Goal: Task Accomplishment & Management: Complete application form

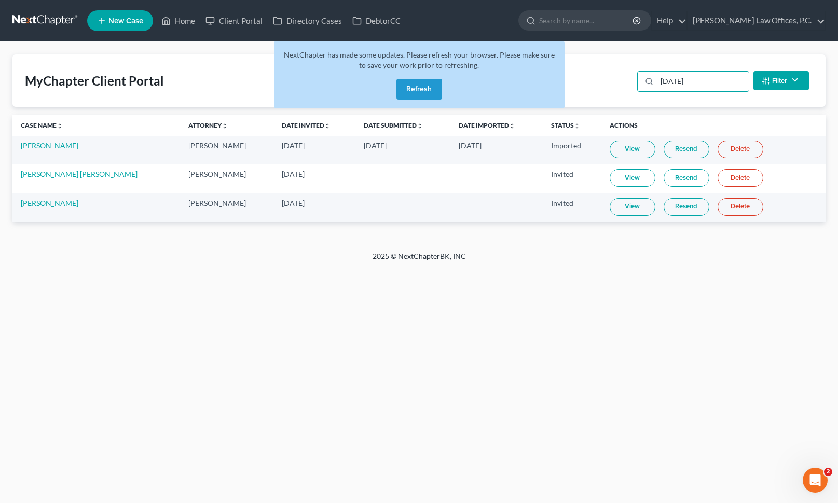
click at [427, 93] on button "Refresh" at bounding box center [419, 89] width 46 height 21
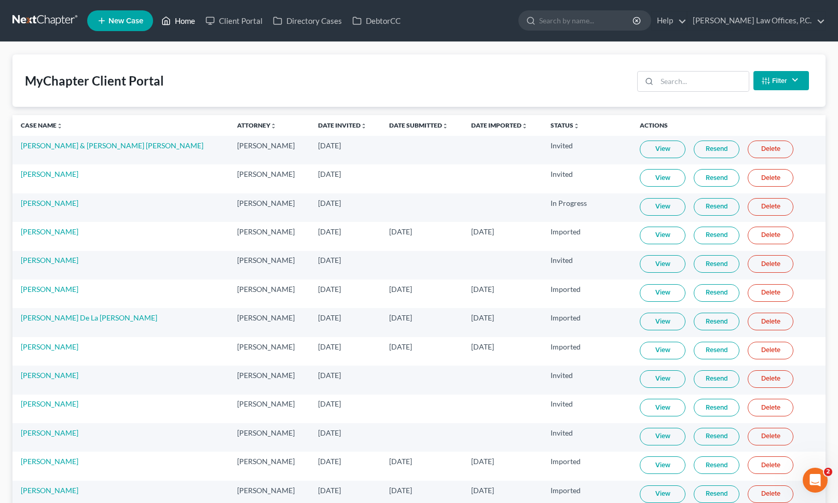
click at [181, 21] on link "Home" at bounding box center [178, 20] width 44 height 19
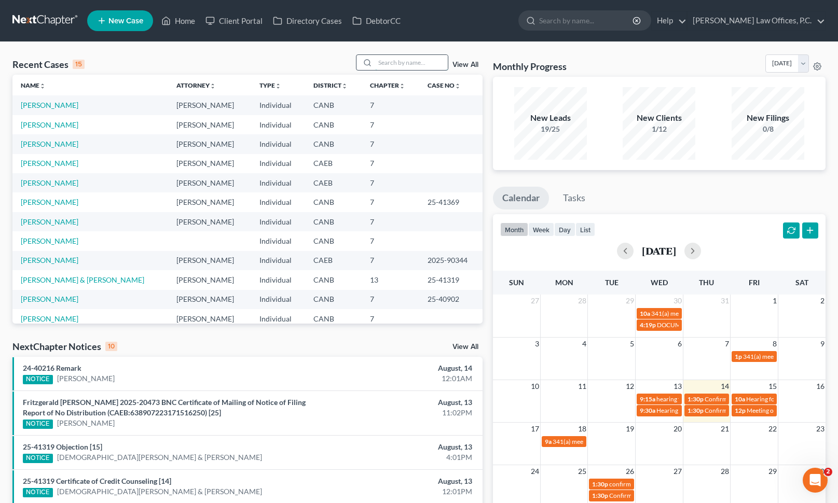
click at [386, 63] on input "search" at bounding box center [411, 62] width 73 height 15
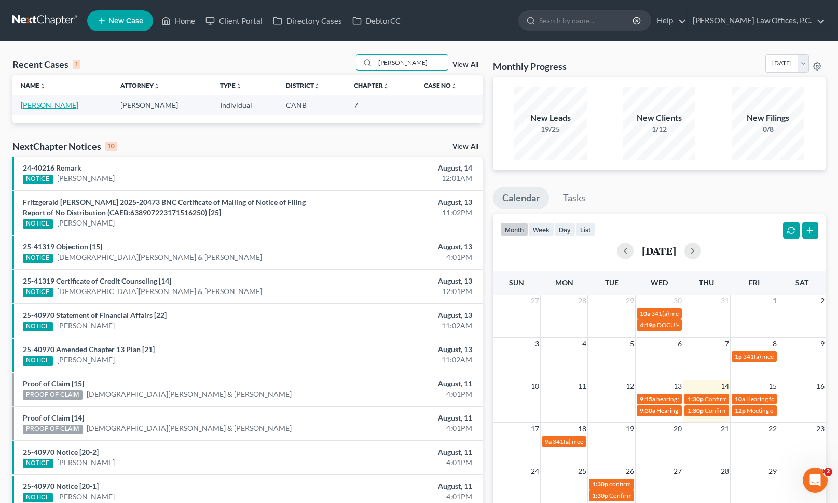
type input "[PERSON_NAME]"
click at [58, 105] on link "[PERSON_NAME]" at bounding box center [50, 105] width 58 height 9
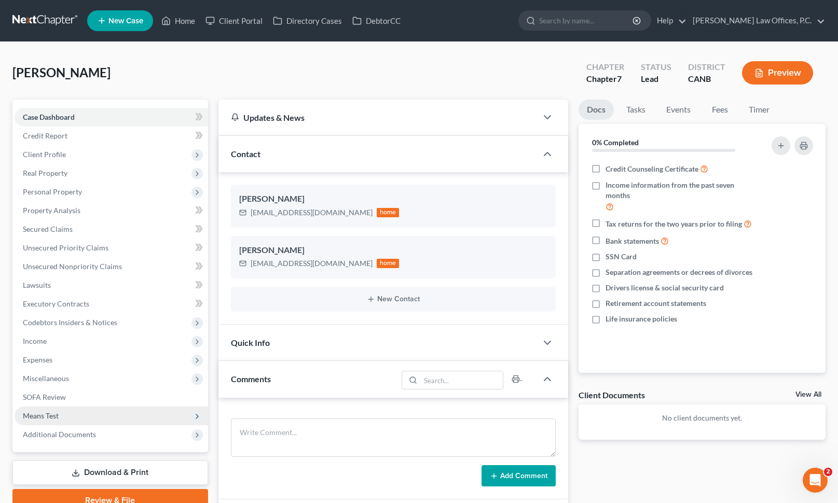
click at [56, 410] on span "Means Test" at bounding box center [111, 416] width 193 height 19
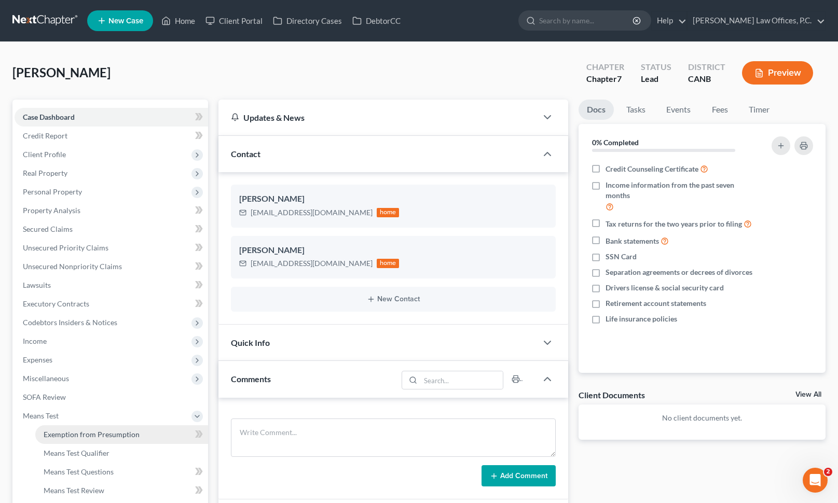
click at [71, 436] on span "Exemption from Presumption" at bounding box center [92, 434] width 96 height 9
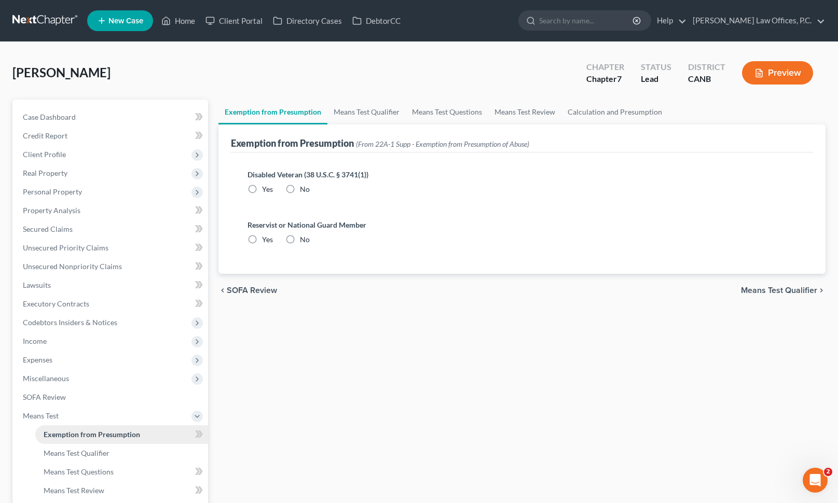
radio input "true"
click at [358, 117] on link "Means Test Qualifier" at bounding box center [366, 112] width 78 height 25
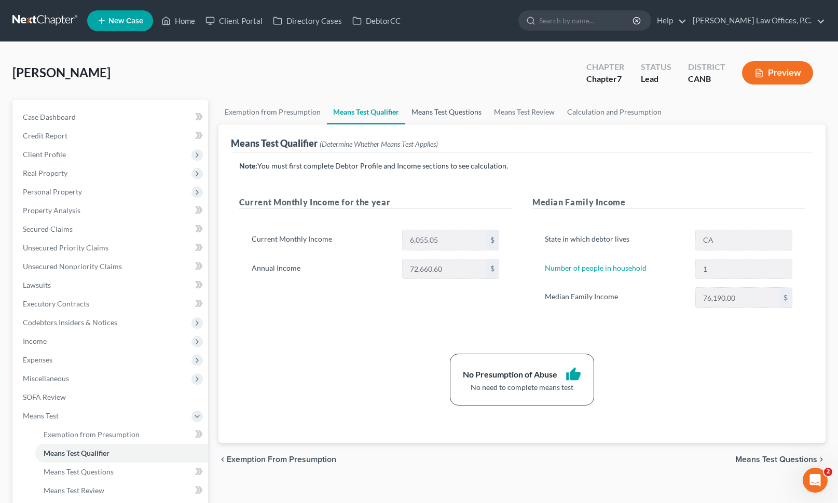
click at [432, 116] on link "Means Test Questions" at bounding box center [446, 112] width 82 height 25
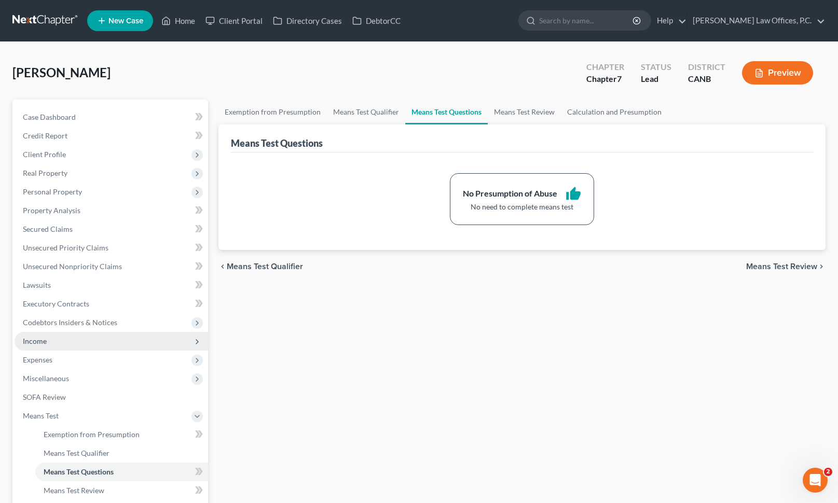
click at [101, 344] on span "Income" at bounding box center [111, 341] width 193 height 19
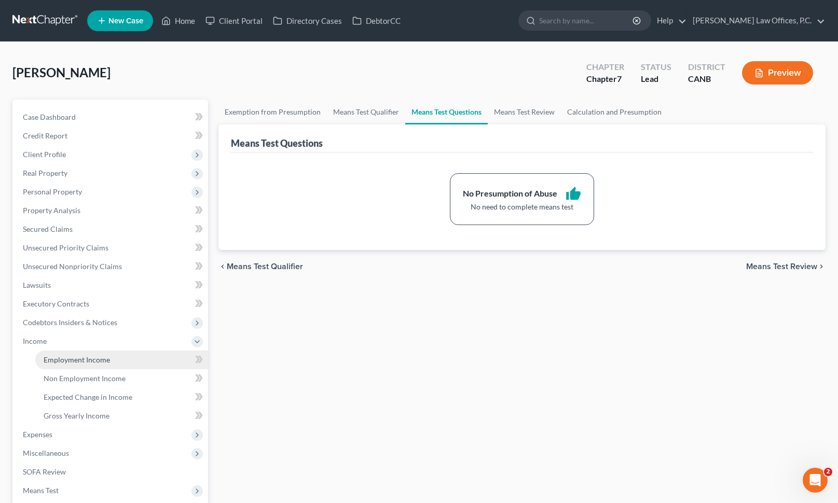
click at [93, 359] on span "Employment Income" at bounding box center [77, 359] width 66 height 9
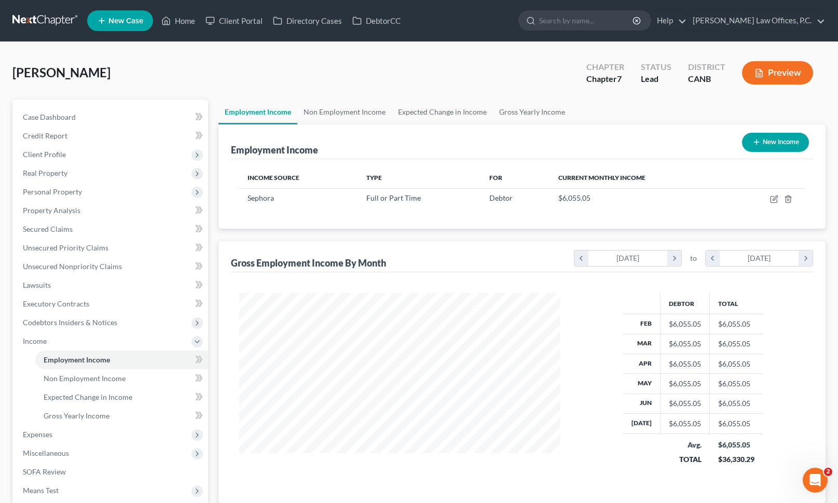
scroll to position [186, 342]
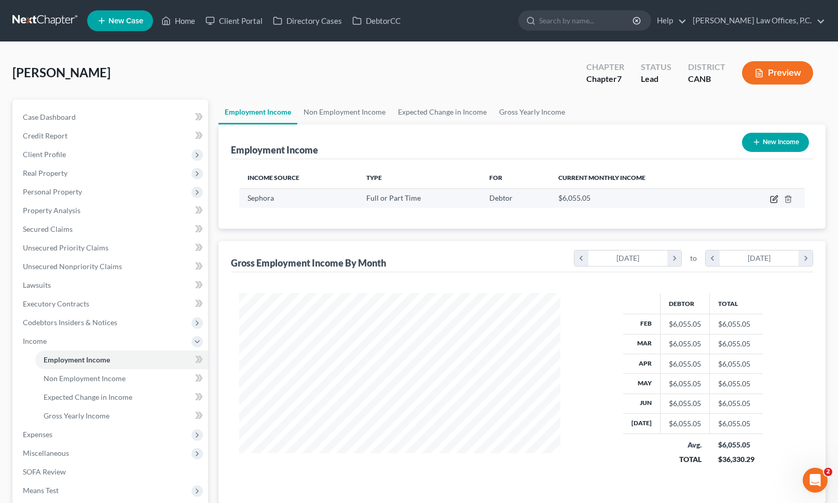
click at [775, 198] on icon "button" at bounding box center [774, 199] width 8 height 8
select select "0"
select select "4"
select select "2"
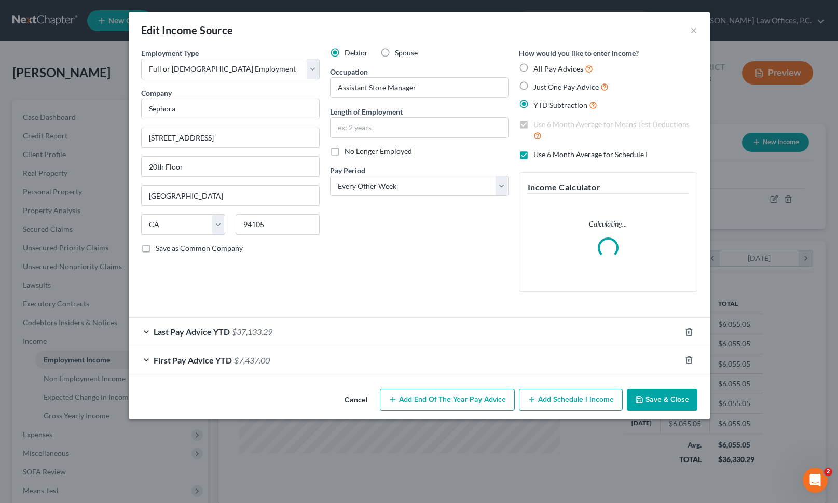
click at [391, 366] on div "First Pay Advice YTD $7,437.00" at bounding box center [405, 359] width 552 height 27
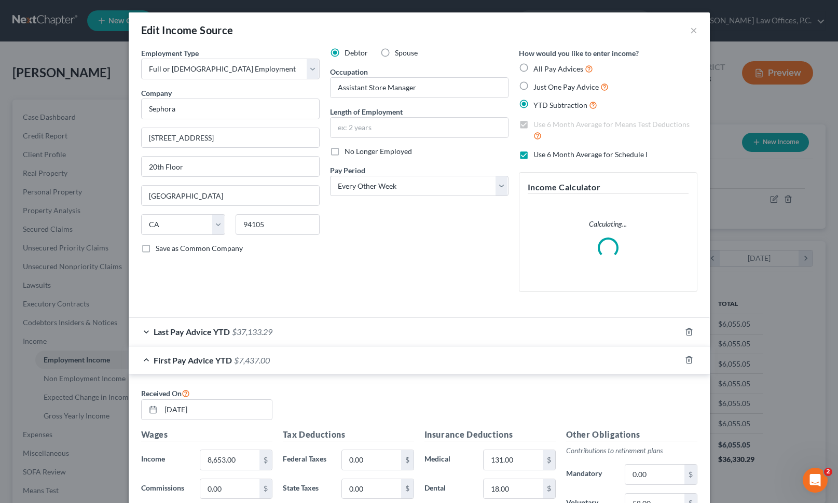
click at [394, 326] on div "Last Pay Advice YTD $37,133.29" at bounding box center [405, 331] width 552 height 27
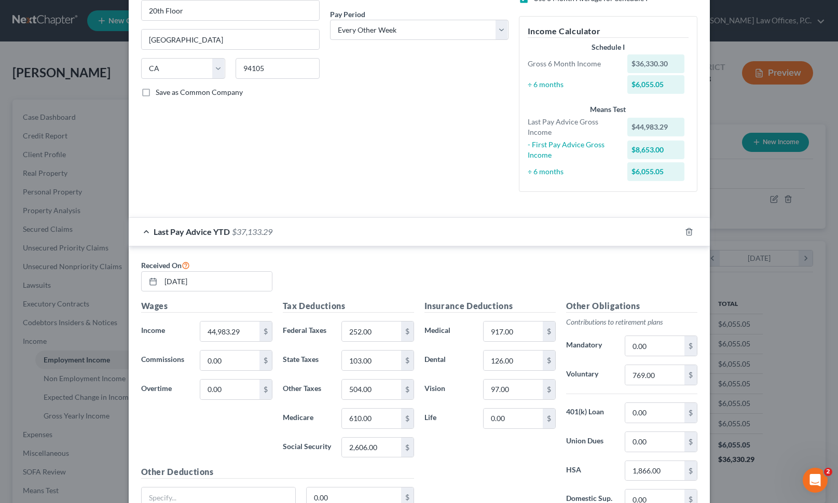
scroll to position [0, 0]
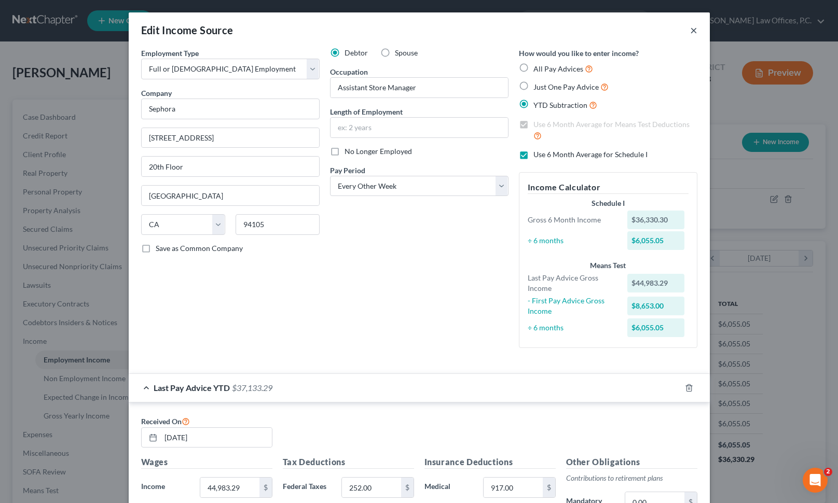
click at [694, 30] on button "×" at bounding box center [693, 30] width 7 height 12
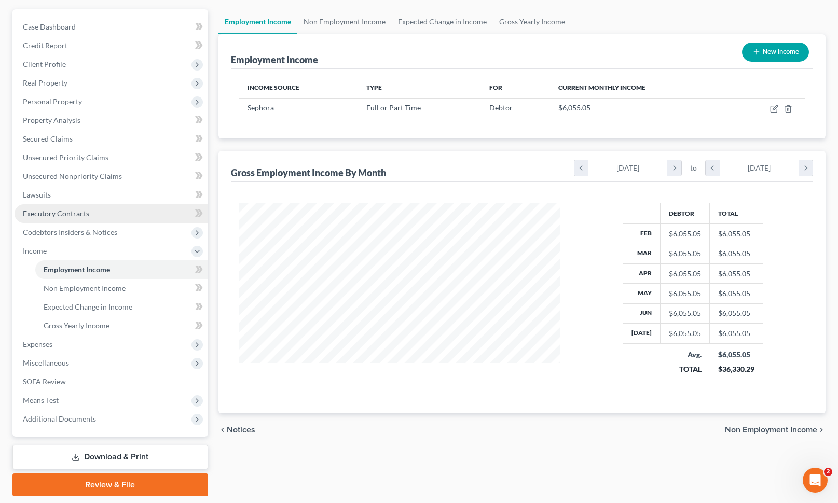
scroll to position [122, 0]
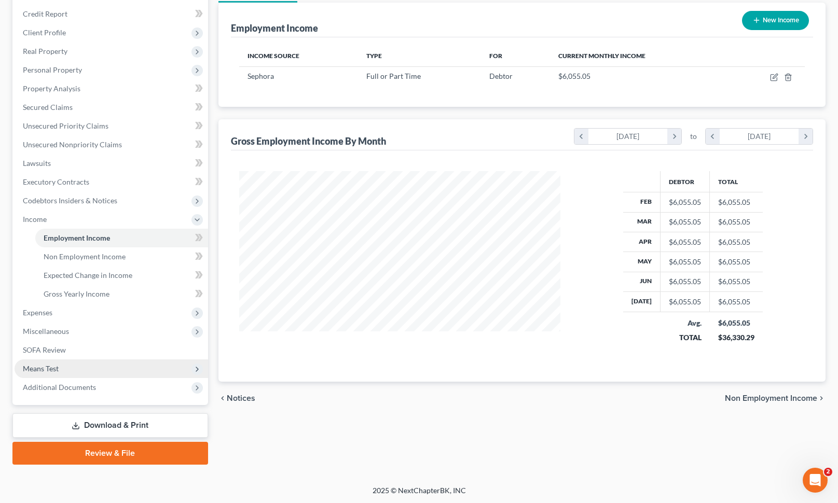
click at [86, 364] on span "Means Test" at bounding box center [111, 368] width 193 height 19
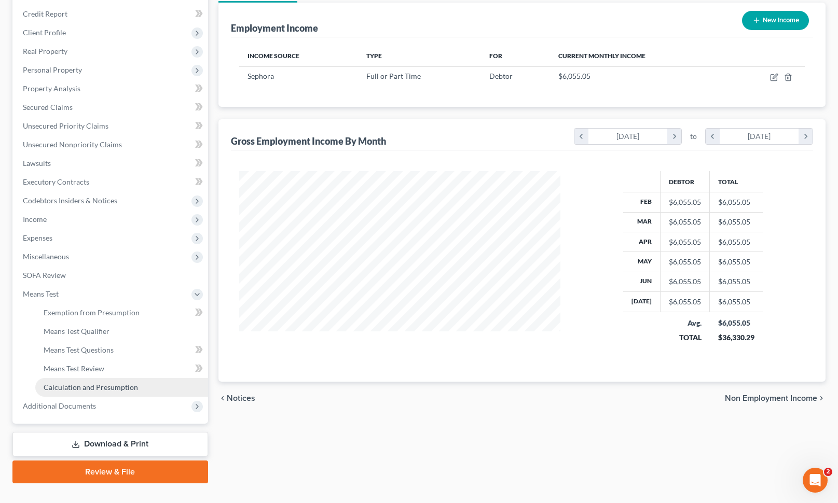
click at [93, 383] on span "Calculation and Presumption" at bounding box center [91, 387] width 94 height 9
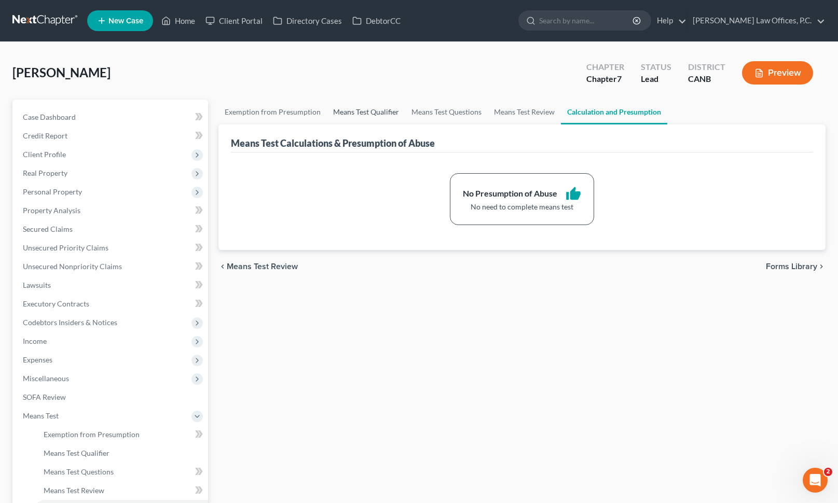
click at [346, 113] on link "Means Test Qualifier" at bounding box center [366, 112] width 78 height 25
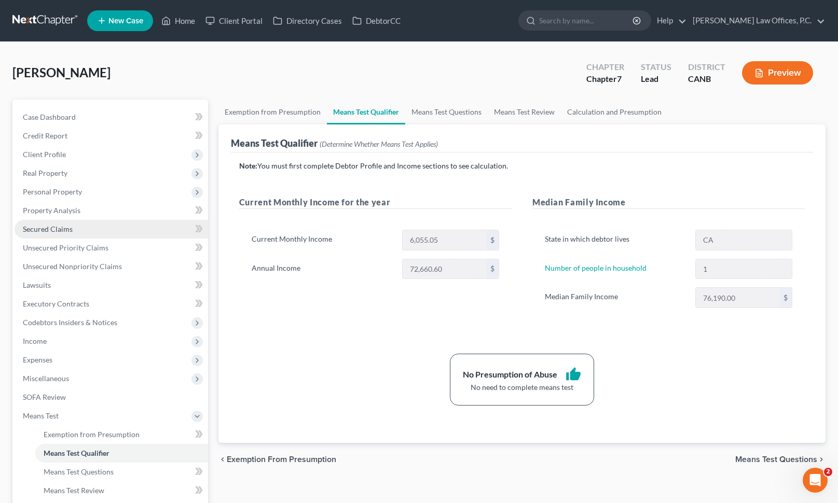
click at [83, 235] on link "Secured Claims" at bounding box center [111, 229] width 193 height 19
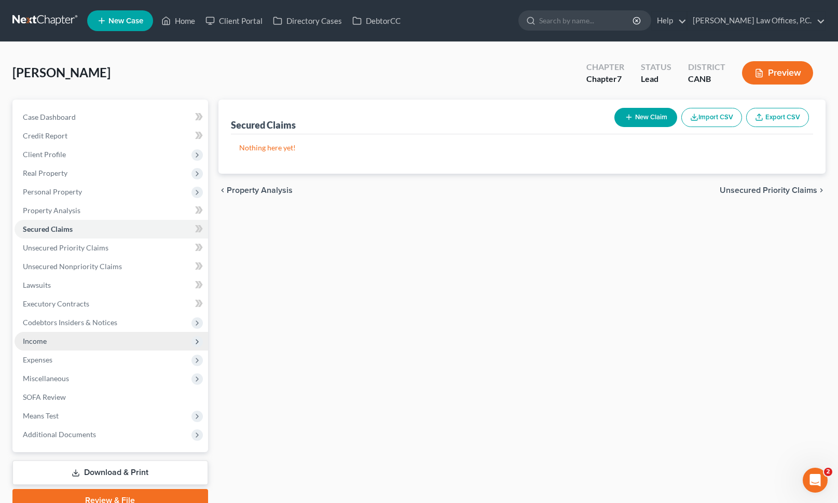
click at [116, 338] on span "Income" at bounding box center [111, 341] width 193 height 19
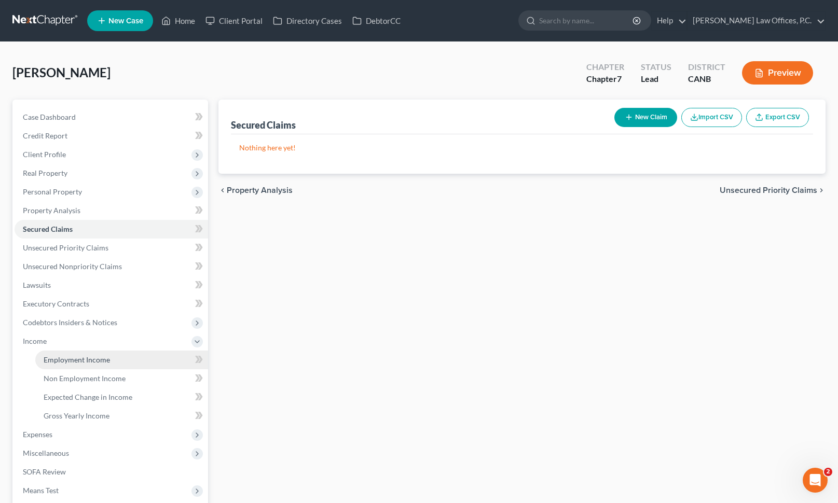
click at [107, 360] on span "Employment Income" at bounding box center [77, 359] width 66 height 9
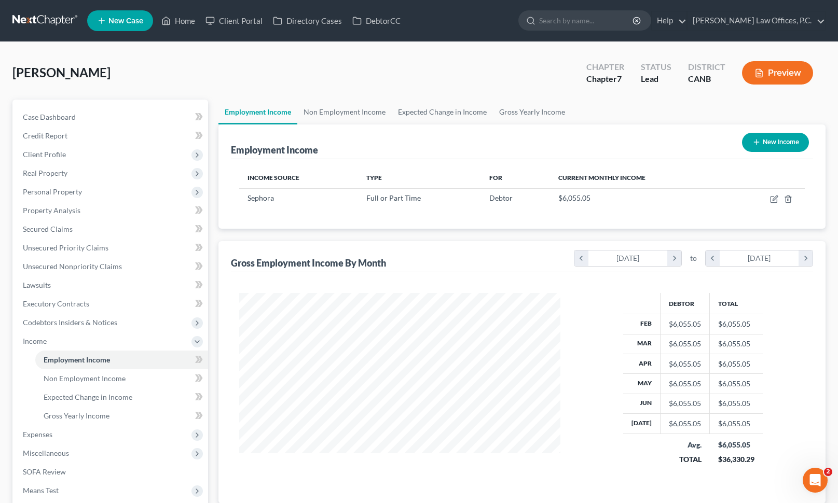
scroll to position [186, 342]
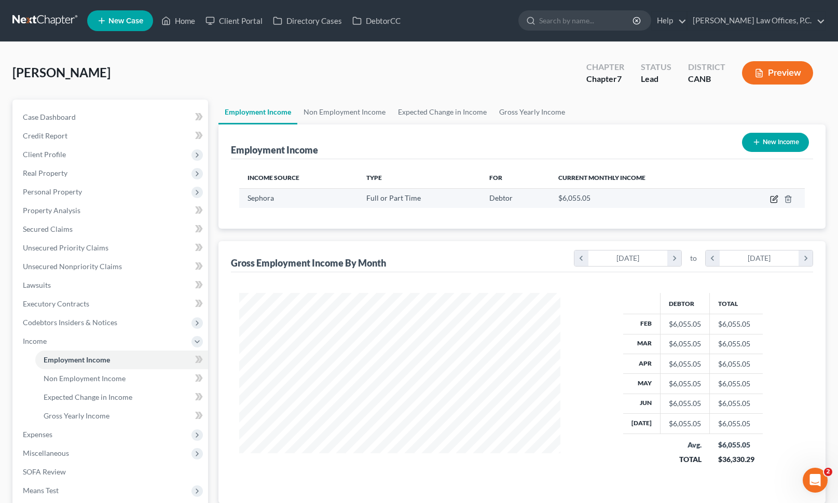
click at [774, 201] on icon "button" at bounding box center [774, 199] width 8 height 8
select select "0"
select select "4"
select select "2"
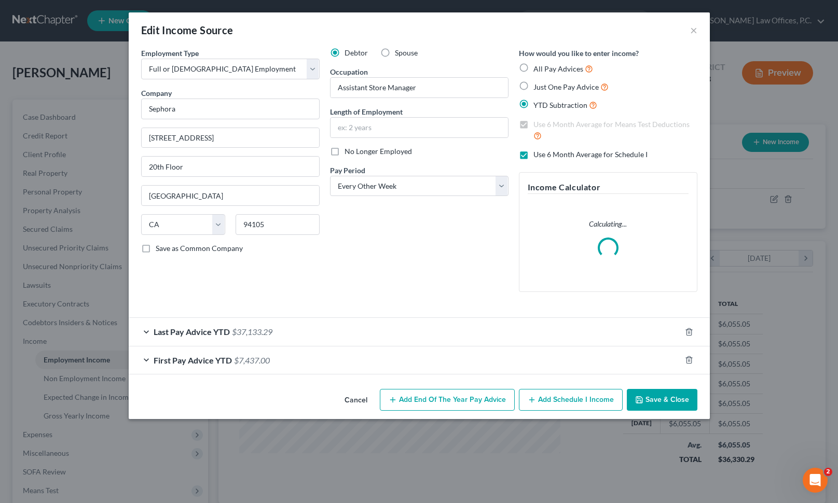
click at [577, 87] on span "Just One Pay Advice" at bounding box center [565, 86] width 65 height 9
click at [544, 87] on input "Just One Pay Advice" at bounding box center [540, 84] width 7 height 7
radio input "true"
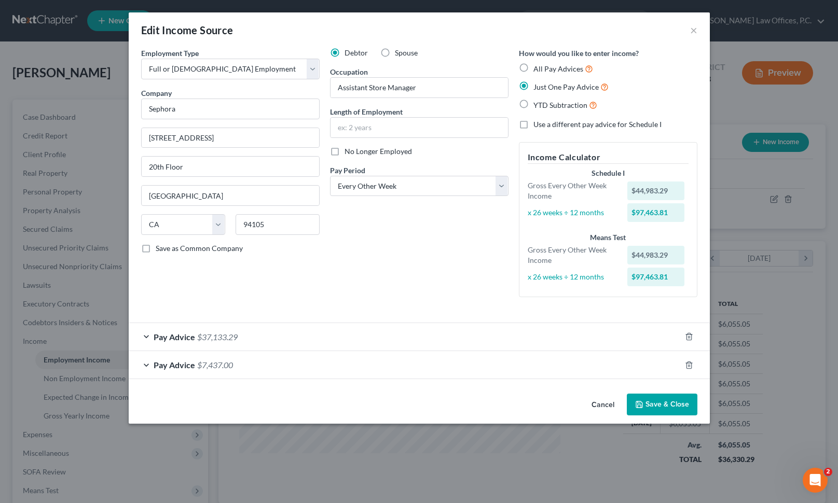
click at [452, 291] on div "Debtor Spouse Occupation Assistant Store Manager Length of Employment No Longer…" at bounding box center [419, 177] width 189 height 258
click at [379, 338] on div "Pay Advice $37,133.29" at bounding box center [405, 336] width 552 height 27
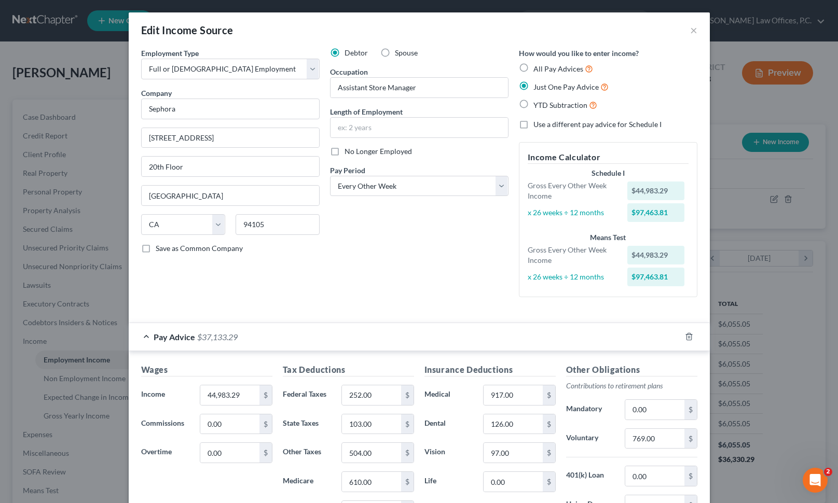
click at [379, 338] on div "Pay Advice $37,133.29" at bounding box center [405, 336] width 552 height 27
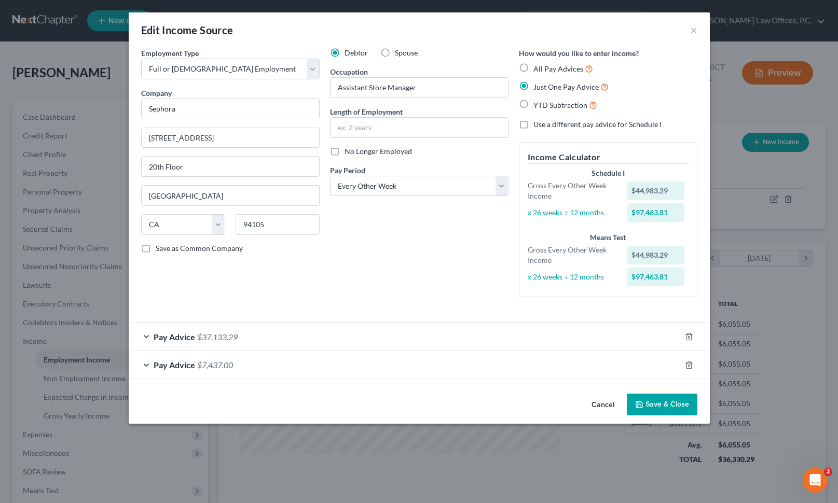
click at [535, 105] on span "YTD Subtraction" at bounding box center [560, 105] width 54 height 9
click at [537, 105] on input "YTD Subtraction" at bounding box center [540, 102] width 7 height 7
radio input "true"
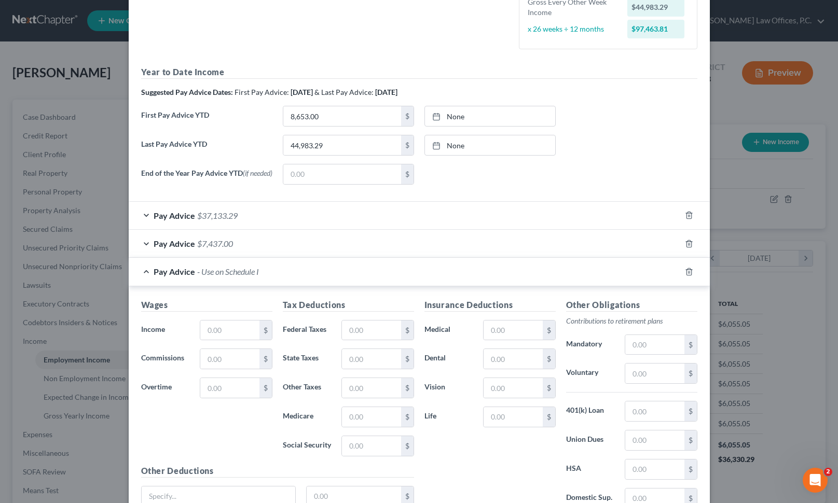
scroll to position [263, 0]
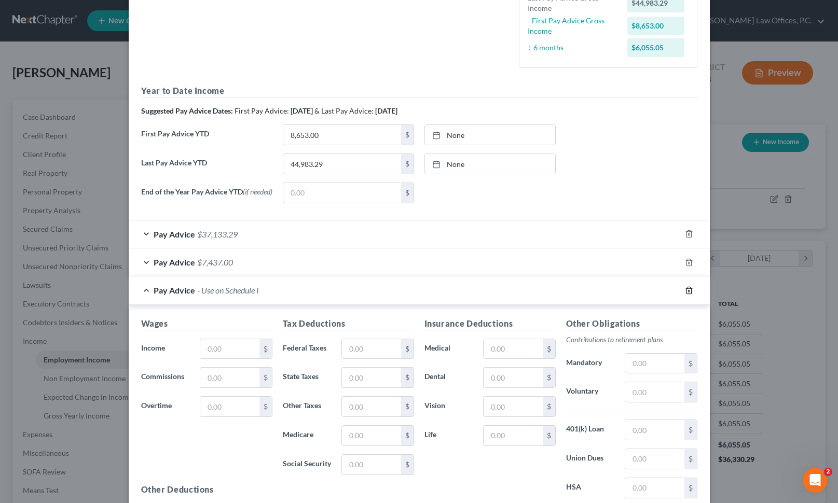
click at [688, 292] on line "button" at bounding box center [688, 291] width 0 height 2
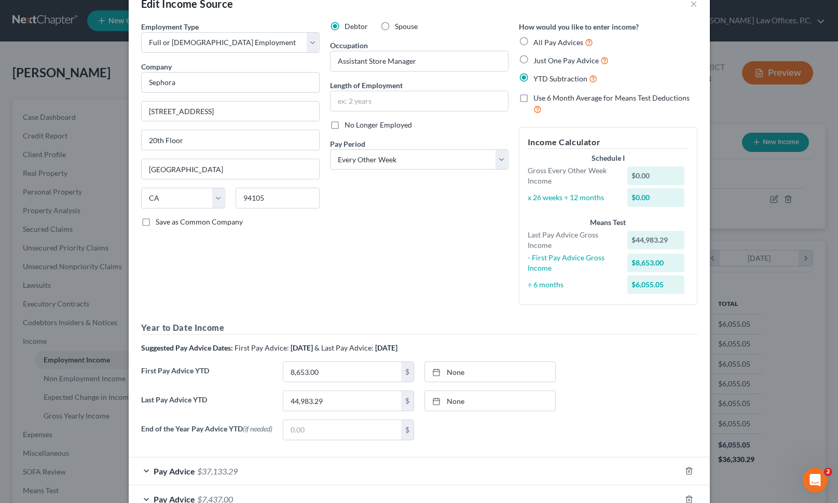
scroll to position [25, 0]
click at [547, 99] on span "Use 6 Month Average for Means Test Deductions" at bounding box center [611, 98] width 156 height 9
click at [544, 99] on input "Use 6 Month Average for Means Test Deductions" at bounding box center [540, 97] width 7 height 7
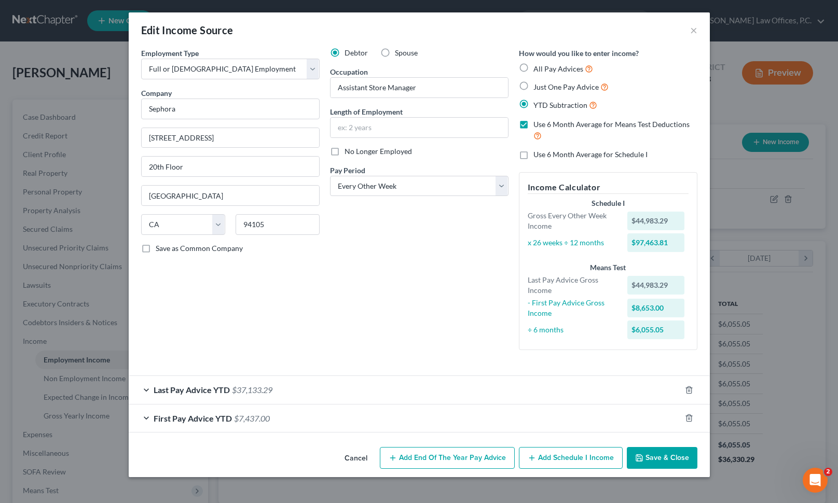
click at [554, 123] on span "Use 6 Month Average for Means Test Deductions" at bounding box center [611, 124] width 156 height 9
click at [544, 123] on input "Use 6 Month Average for Means Test Deductions" at bounding box center [540, 122] width 7 height 7
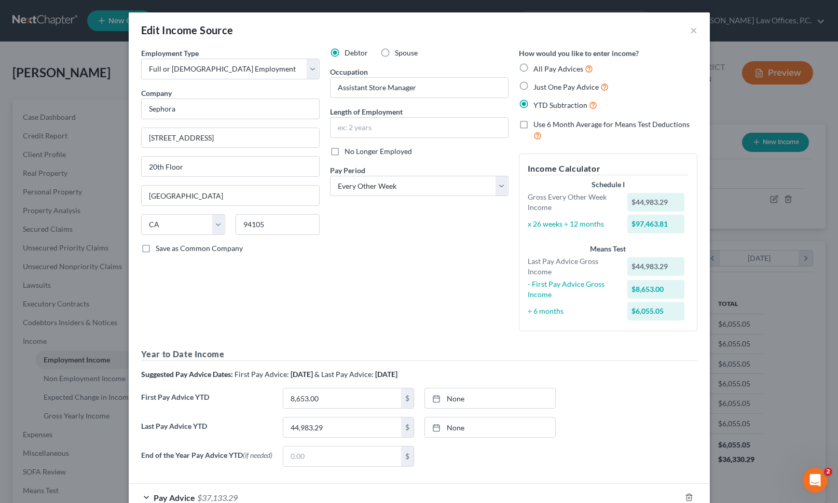
click at [554, 123] on span "Use 6 Month Average for Means Test Deductions" at bounding box center [611, 124] width 156 height 9
click at [544, 123] on input "Use 6 Month Average for Means Test Deductions" at bounding box center [540, 122] width 7 height 7
checkbox input "true"
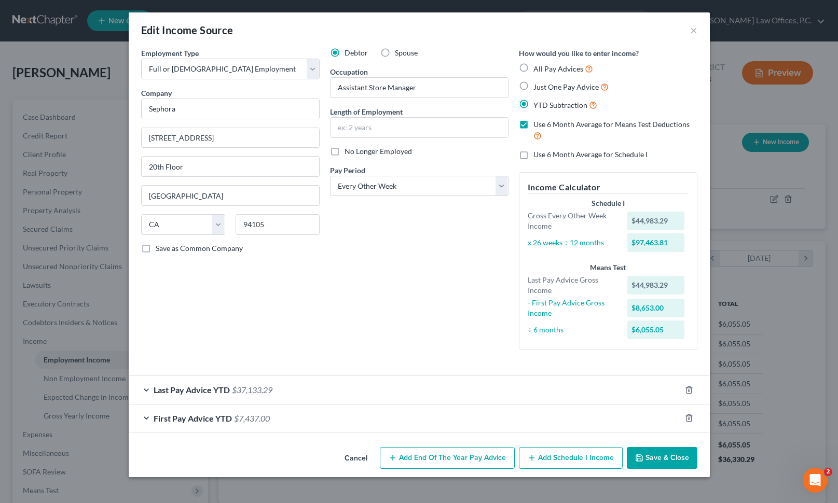
click at [329, 396] on div "Last Pay Advice YTD $37,133.29" at bounding box center [405, 389] width 552 height 27
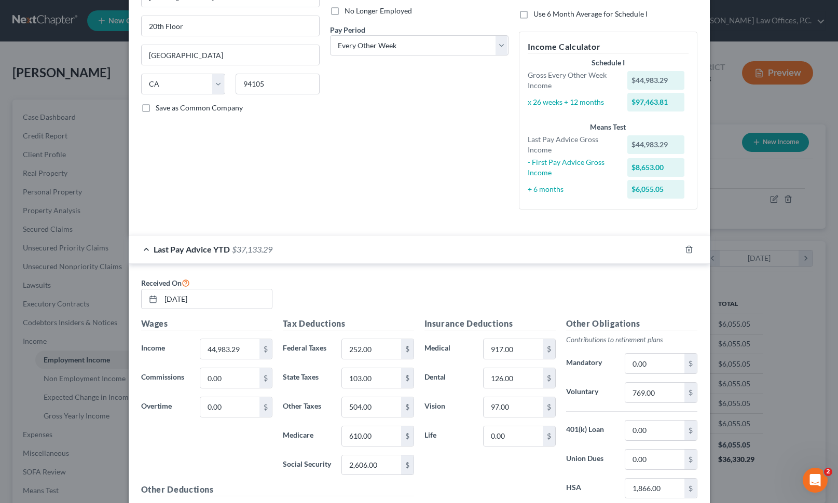
scroll to position [166, 0]
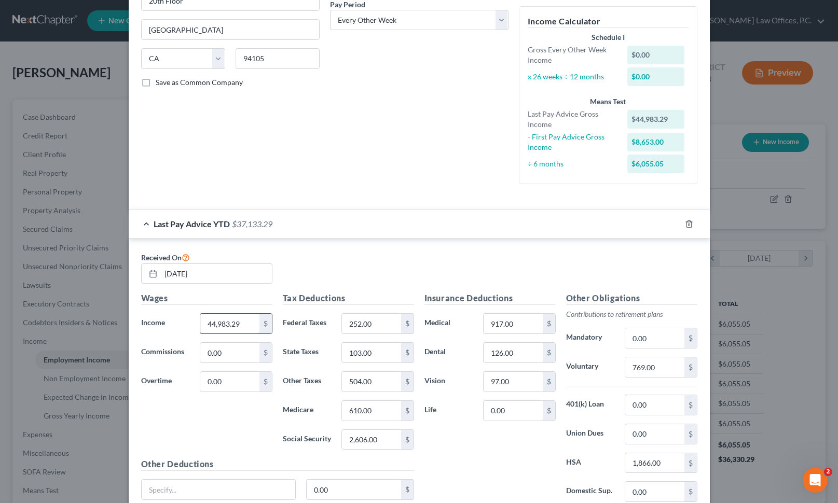
click at [212, 324] on input "44,983.29" at bounding box center [229, 324] width 59 height 20
type input "47,983.29"
click at [368, 273] on div "Received On [DATE]" at bounding box center [419, 271] width 566 height 41
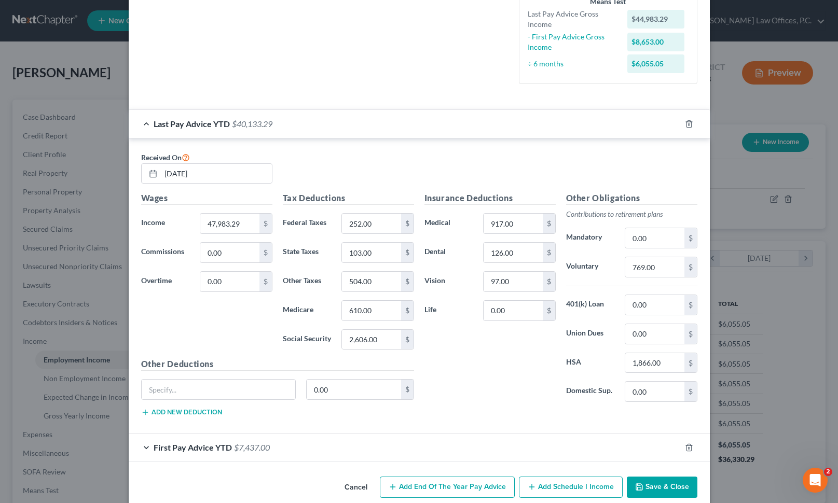
scroll to position [282, 0]
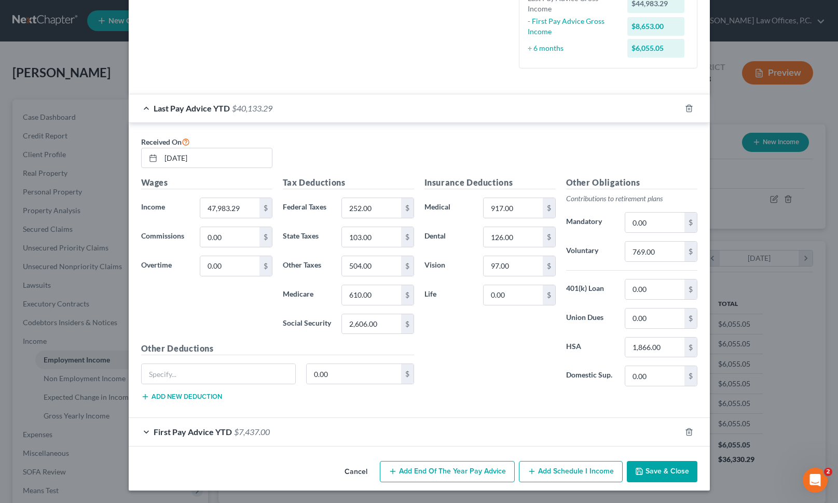
click at [658, 472] on button "Save & Close" at bounding box center [661, 472] width 71 height 22
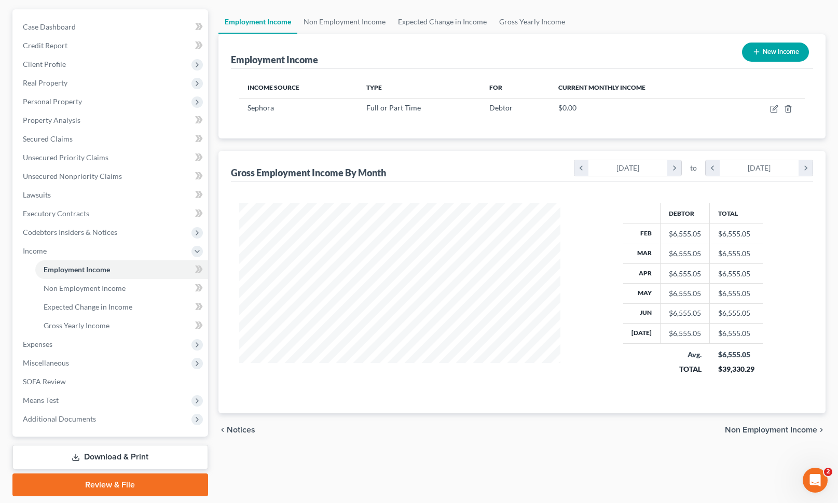
scroll to position [99, 0]
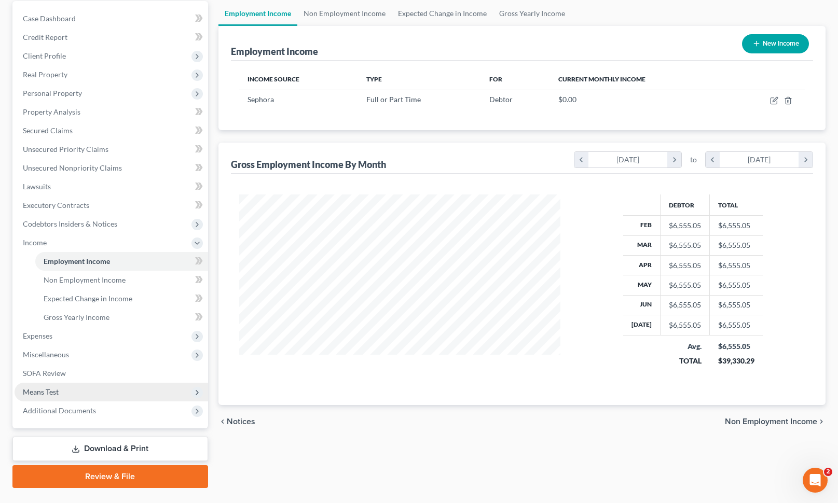
click at [91, 392] on span "Means Test" at bounding box center [111, 392] width 193 height 19
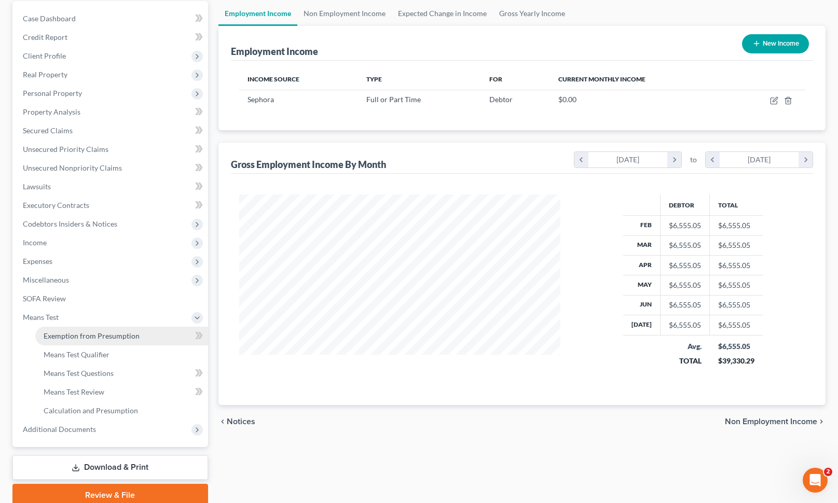
click at [119, 329] on link "Exemption from Presumption" at bounding box center [121, 336] width 173 height 19
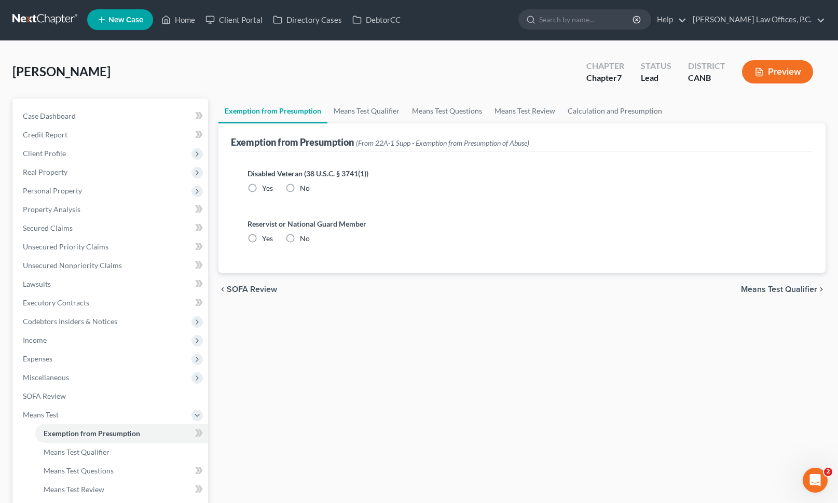
radio input "true"
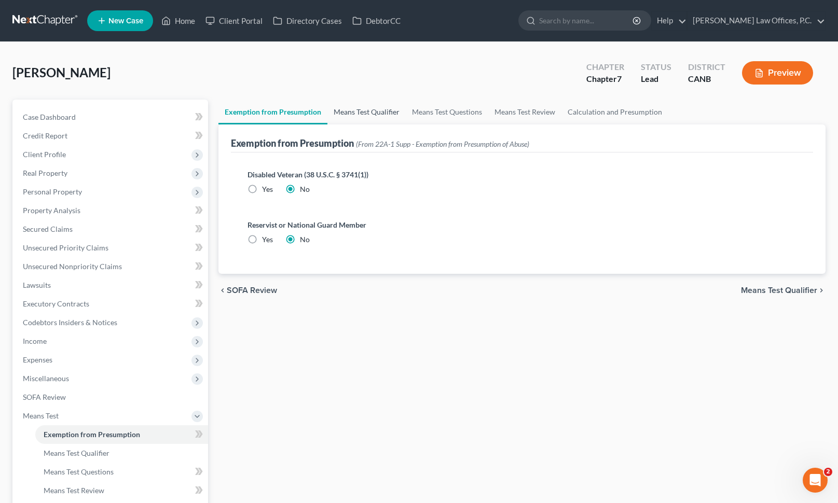
click at [375, 117] on link "Means Test Qualifier" at bounding box center [366, 112] width 78 height 25
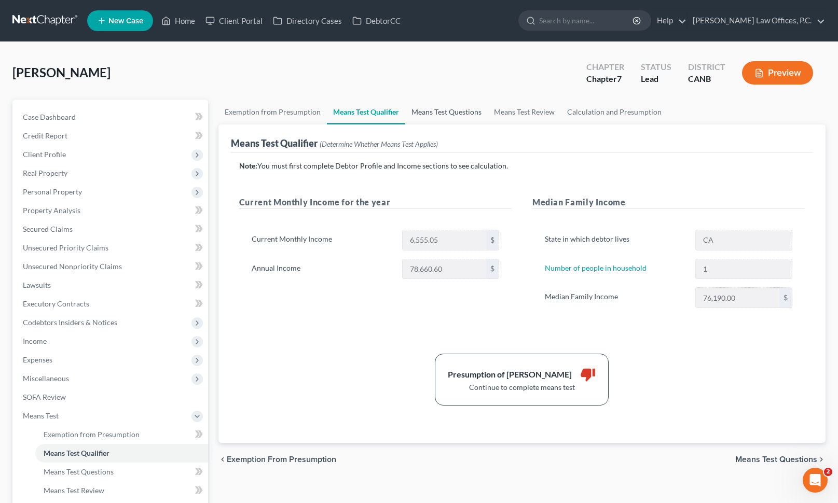
click at [442, 117] on link "Means Test Questions" at bounding box center [446, 112] width 82 height 25
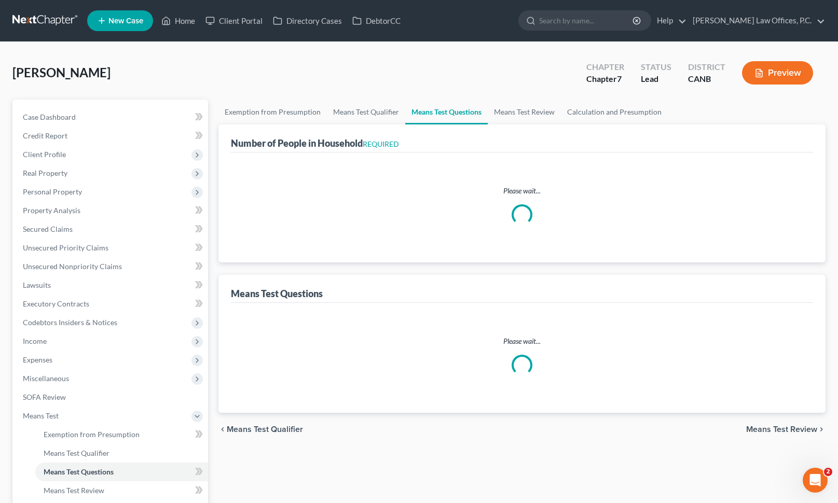
select select "0"
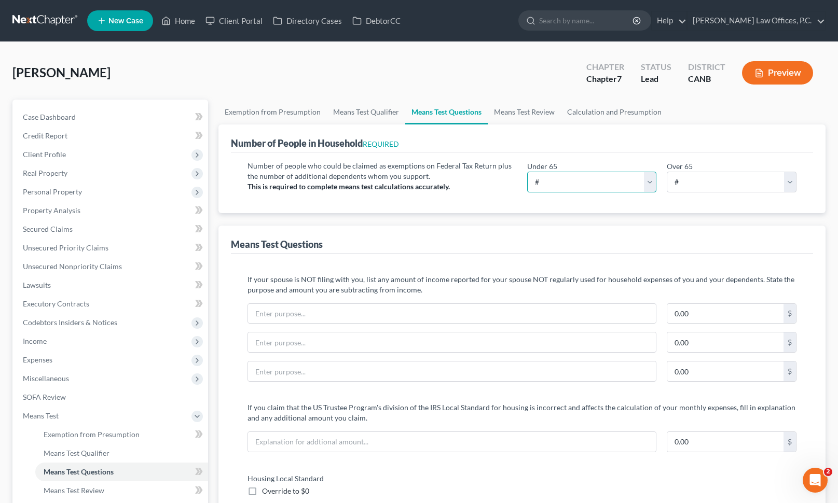
click at [648, 182] on select "# 0 1 2 3 4 5 6 7 8 9 10" at bounding box center [592, 182] width 130 height 21
select select "1"
click at [119, 158] on span "Client Profile" at bounding box center [111, 154] width 193 height 19
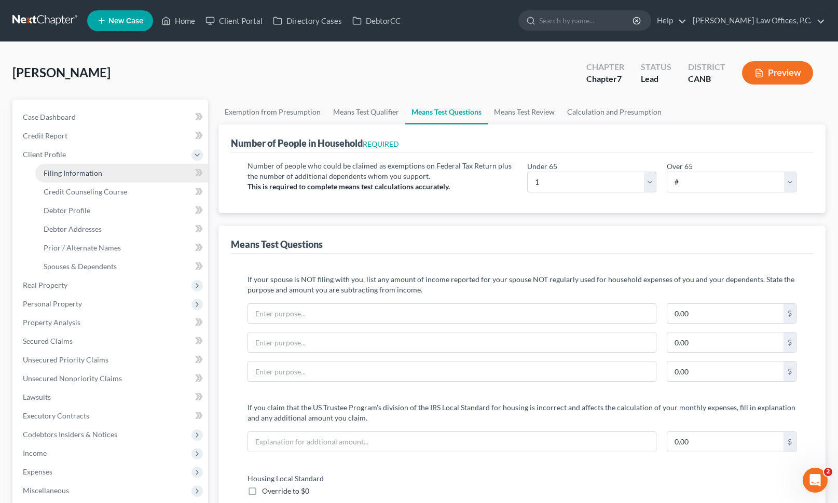
click at [119, 175] on link "Filing Information" at bounding box center [121, 173] width 173 height 19
select select "1"
select select "0"
select select "4"
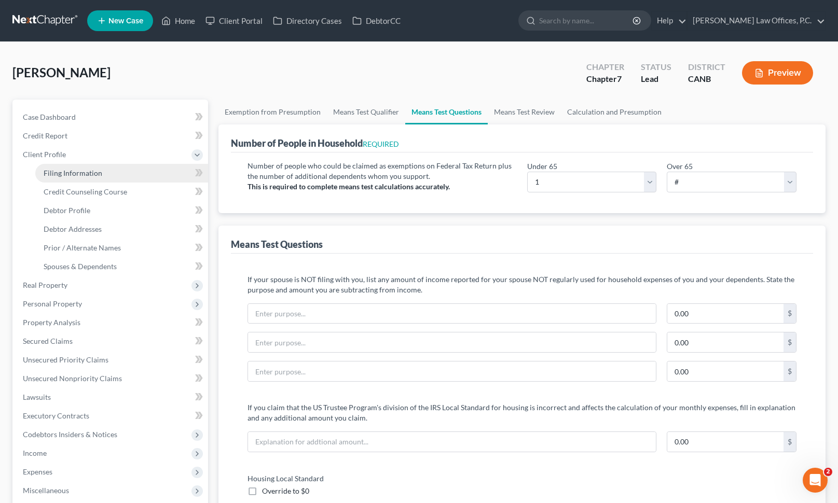
select select "0"
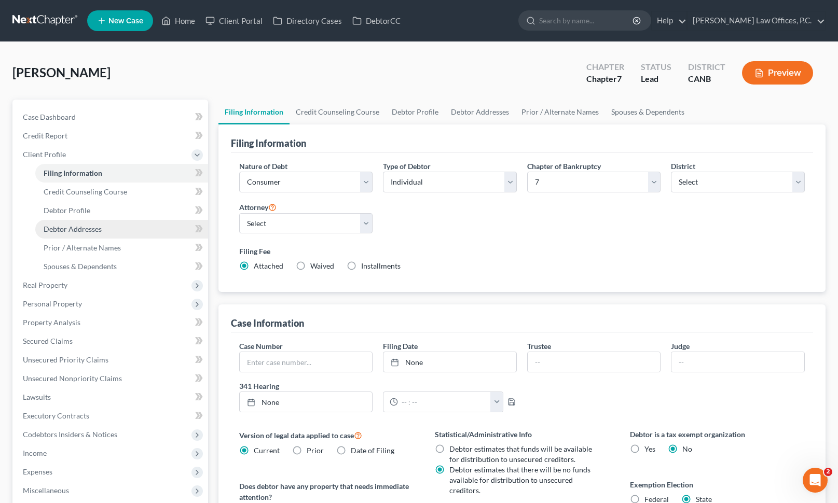
click at [117, 224] on link "Debtor Addresses" at bounding box center [121, 229] width 173 height 19
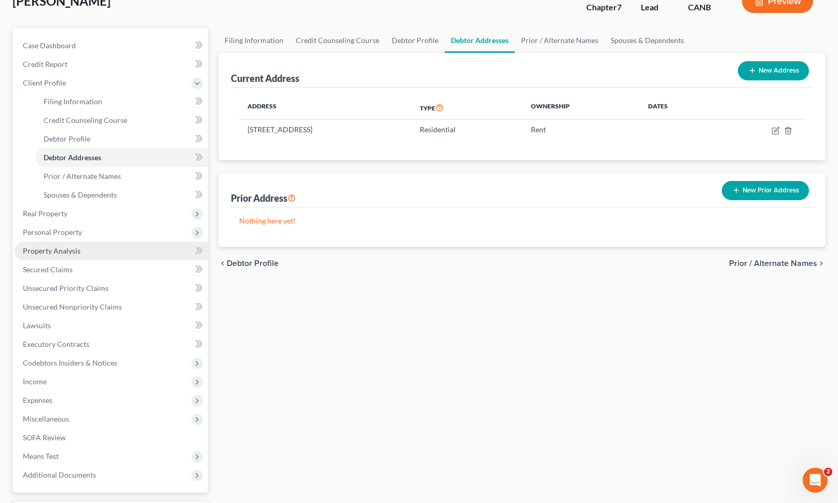
scroll to position [125, 0]
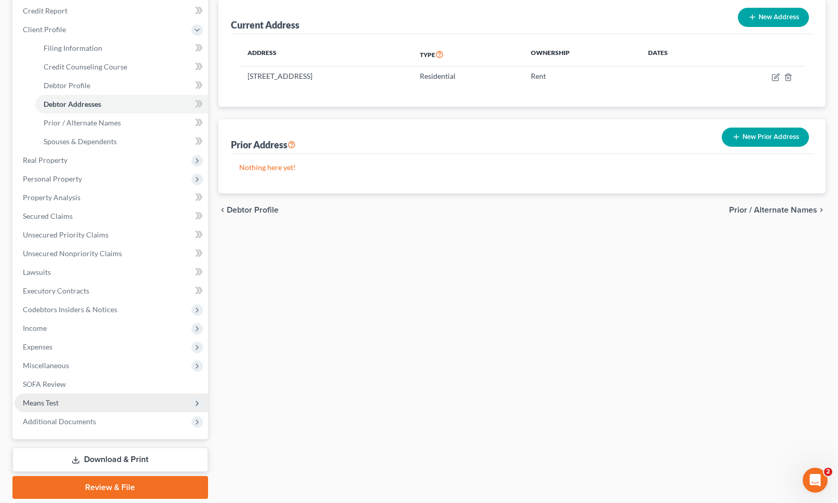
click at [73, 406] on span "Means Test" at bounding box center [111, 403] width 193 height 19
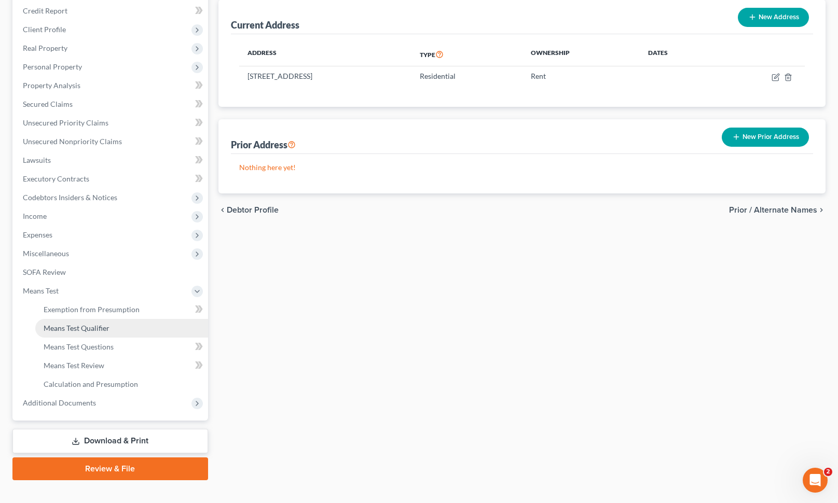
click at [85, 319] on link "Means Test Qualifier" at bounding box center [121, 328] width 173 height 19
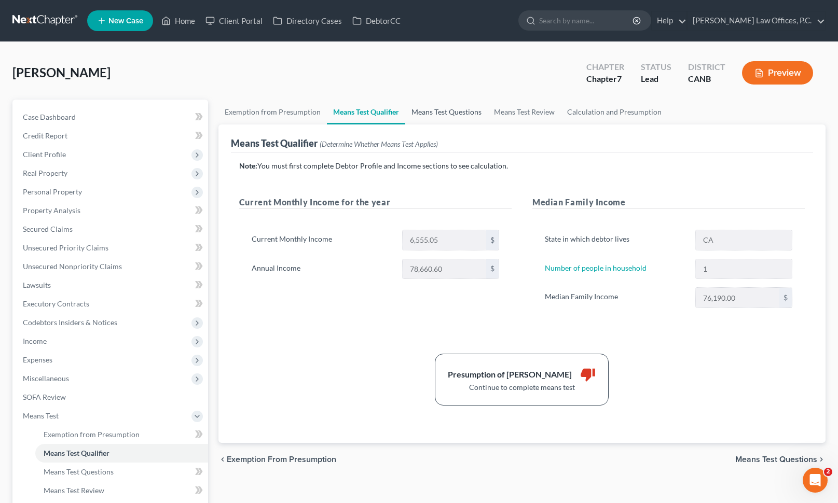
click at [427, 112] on link "Means Test Questions" at bounding box center [446, 112] width 82 height 25
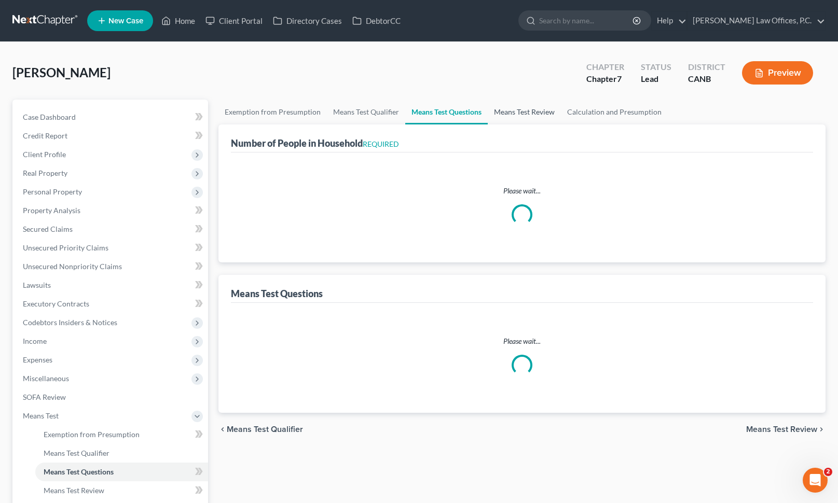
select select "1"
select select "0"
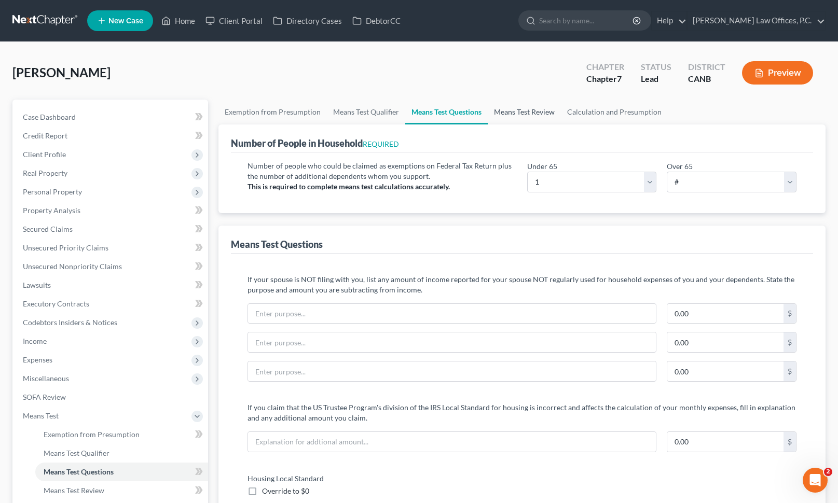
click at [519, 108] on link "Means Test Review" at bounding box center [523, 112] width 73 height 25
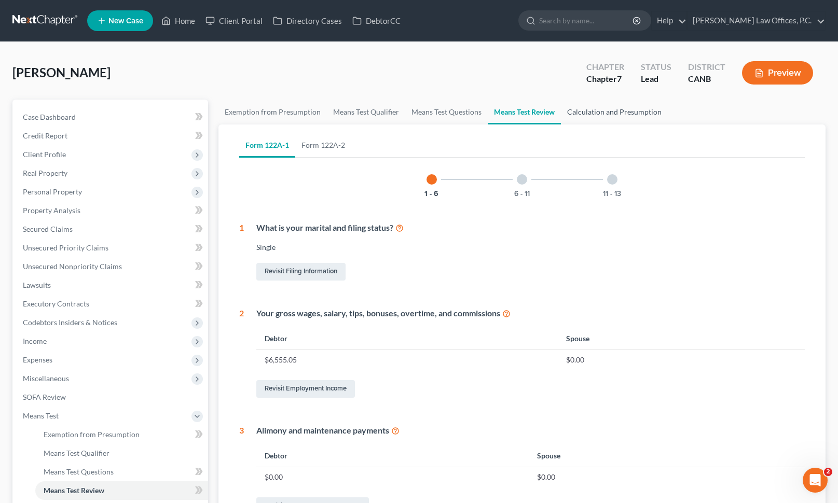
click at [586, 107] on link "Calculation and Presumption" at bounding box center [614, 112] width 107 height 25
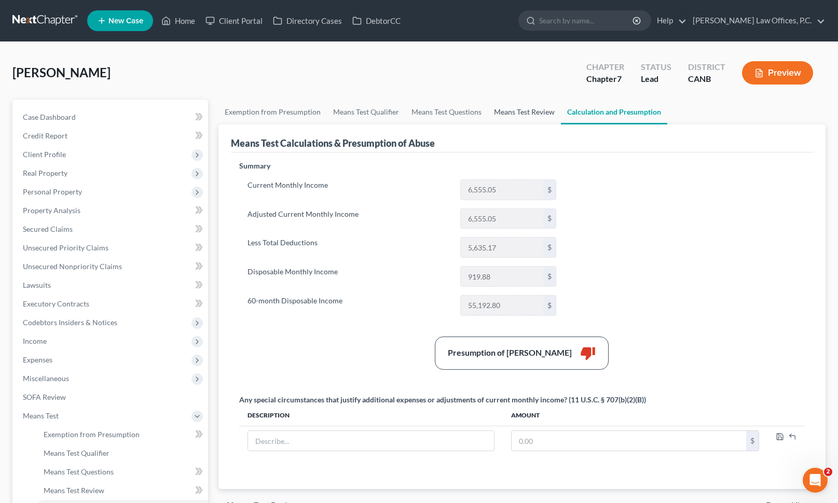
click at [525, 101] on link "Means Test Review" at bounding box center [523, 112] width 73 height 25
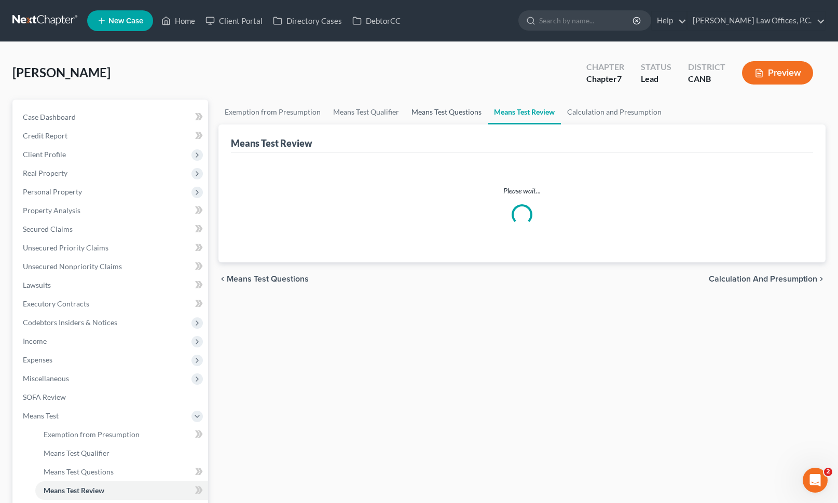
click at [444, 101] on link "Means Test Questions" at bounding box center [446, 112] width 82 height 25
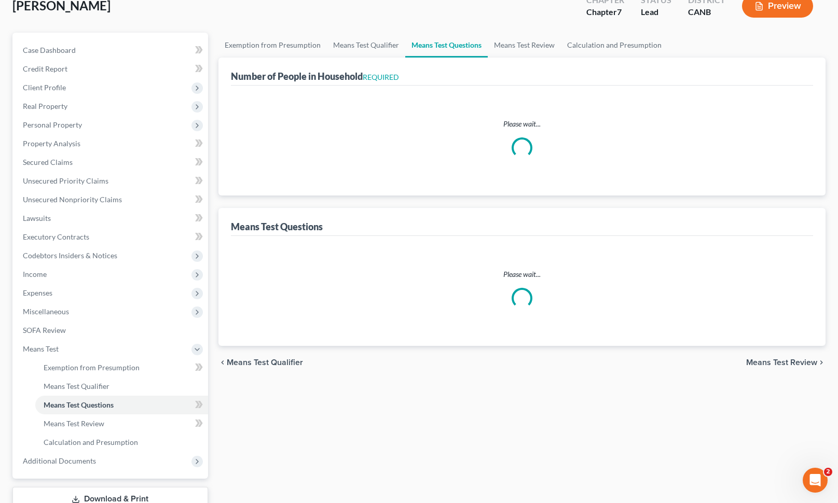
select select "1"
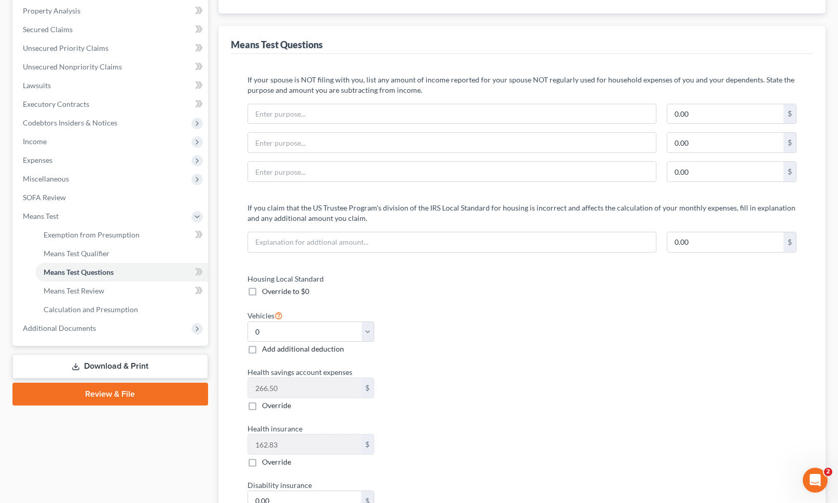
scroll to position [203, 0]
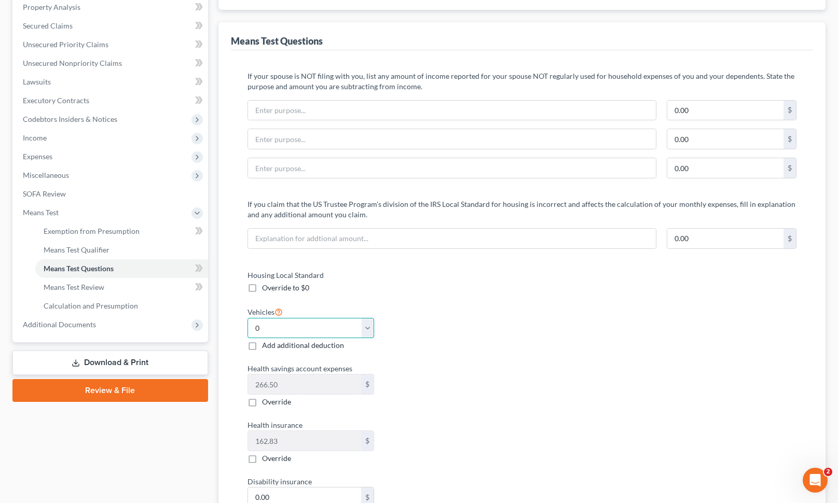
click at [370, 327] on select "Select 0 1 2 3 4 5" at bounding box center [310, 328] width 127 height 21
select select "1"
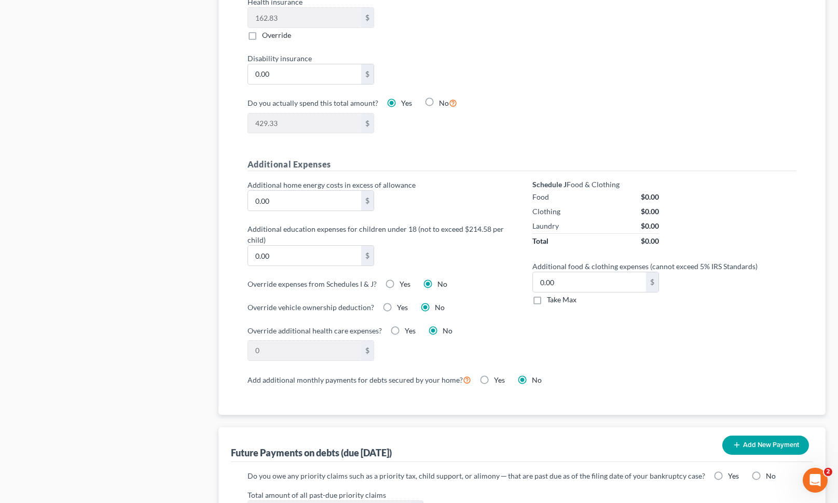
scroll to position [661, 0]
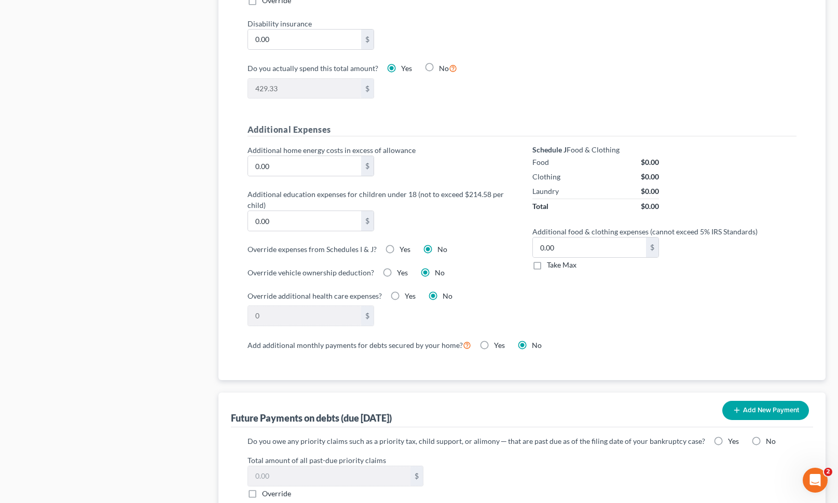
click at [399, 246] on label "Yes" at bounding box center [404, 249] width 11 height 10
click at [403, 246] on input "Yes" at bounding box center [406, 247] width 7 height 7
radio input "true"
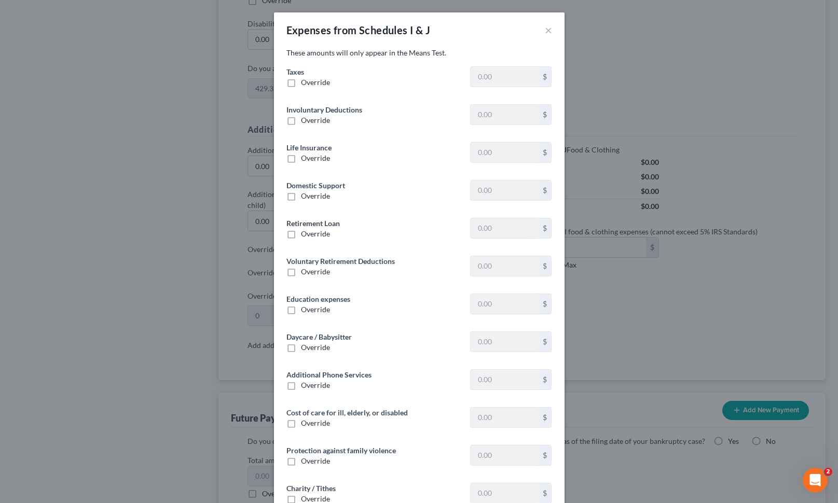
type input "557.83"
type input "0"
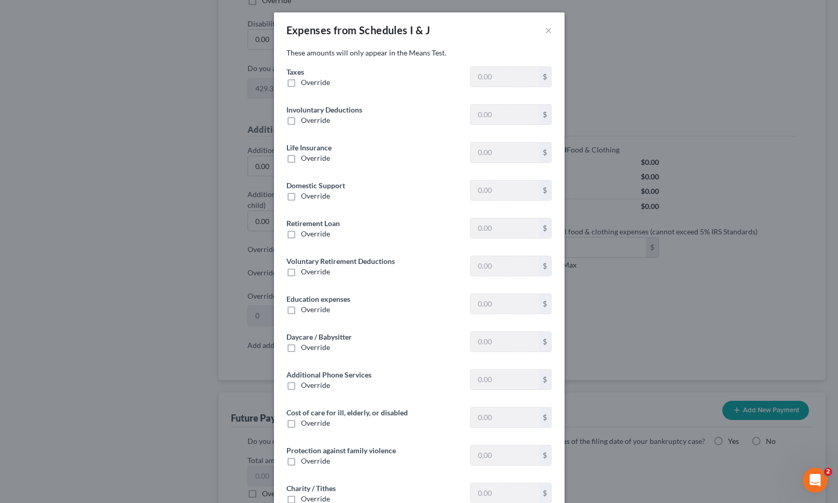
type input "118.50"
type input "0"
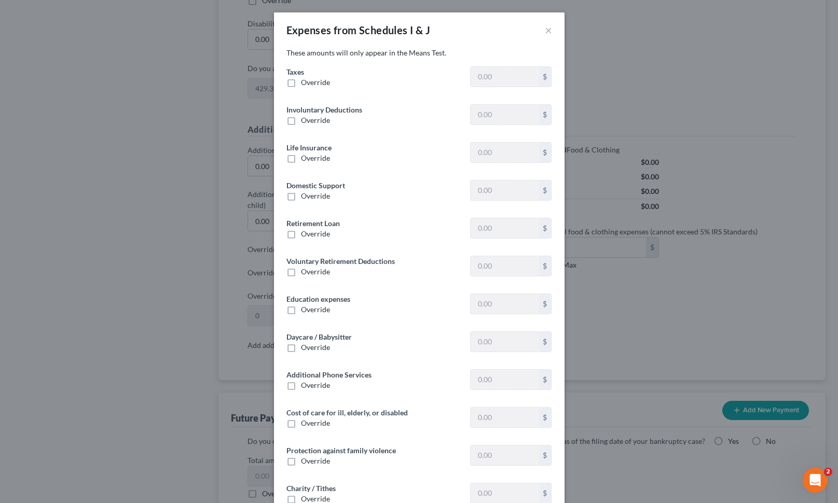
type input "0"
click at [303, 80] on span "Override" at bounding box center [315, 82] width 29 height 9
click at [305, 80] on input "Override" at bounding box center [308, 80] width 7 height 7
checkbox input "true"
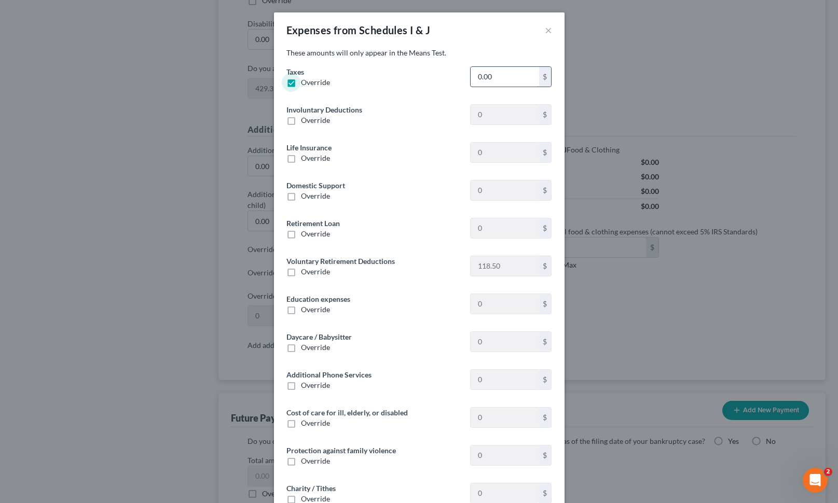
click at [508, 79] on input "0.00" at bounding box center [504, 77] width 68 height 20
type input "1,869"
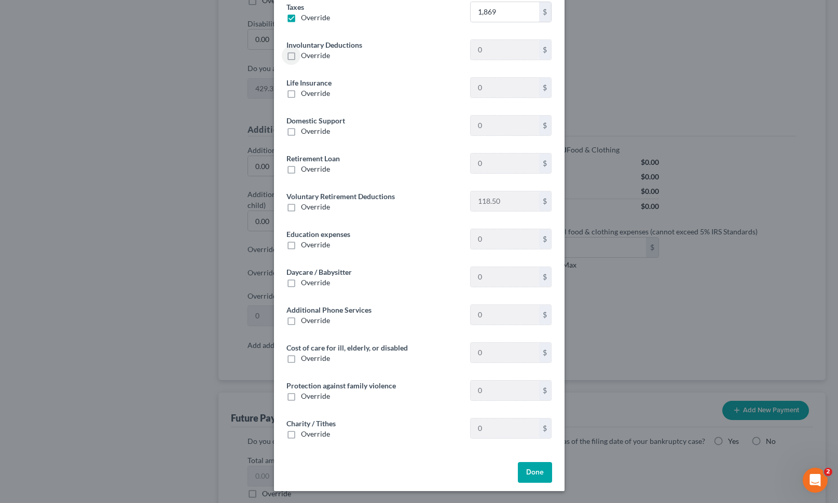
click at [529, 460] on div "Done" at bounding box center [419, 474] width 290 height 33
click at [533, 471] on button "Done" at bounding box center [535, 472] width 34 height 21
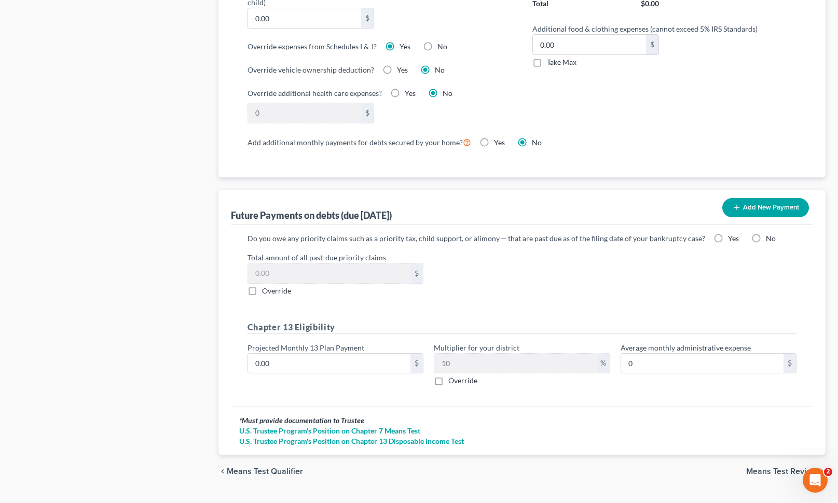
scroll to position [873, 0]
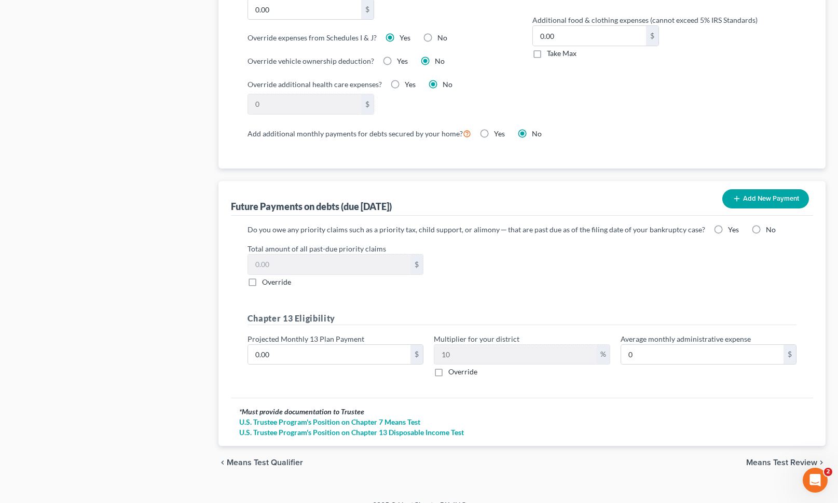
click at [777, 463] on span "Means Test Review" at bounding box center [781, 462] width 71 height 8
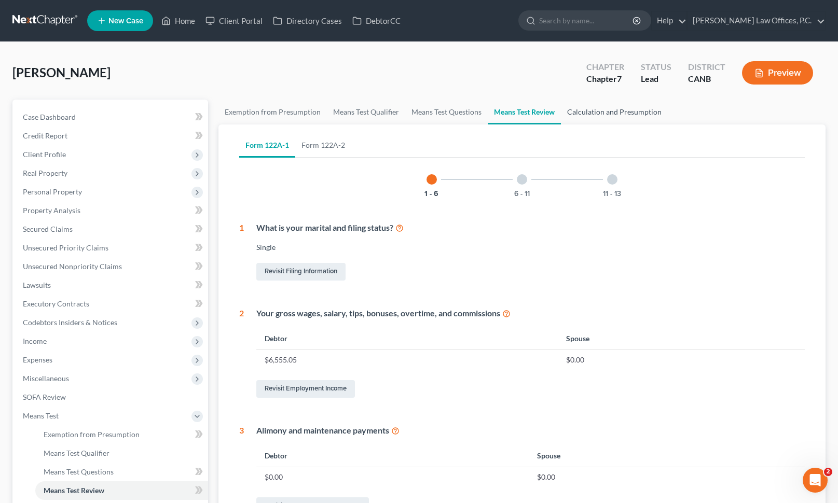
click at [612, 110] on link "Calculation and Presumption" at bounding box center [614, 112] width 107 height 25
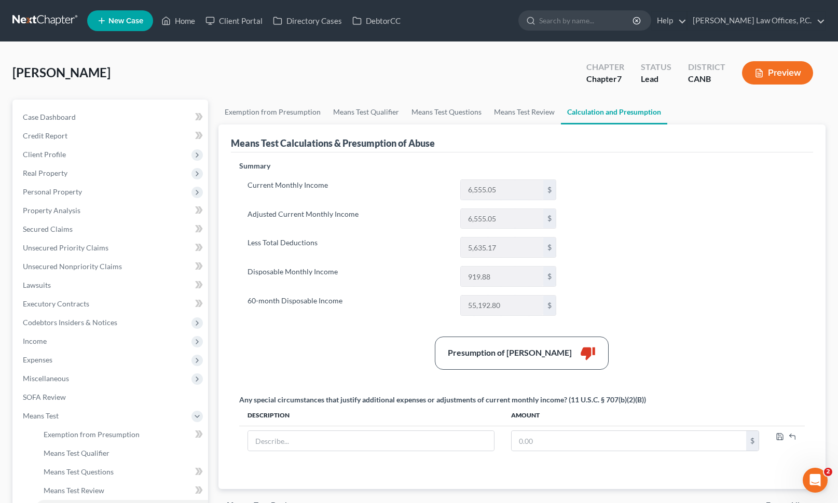
click at [782, 65] on button "Preview" at bounding box center [777, 72] width 71 height 23
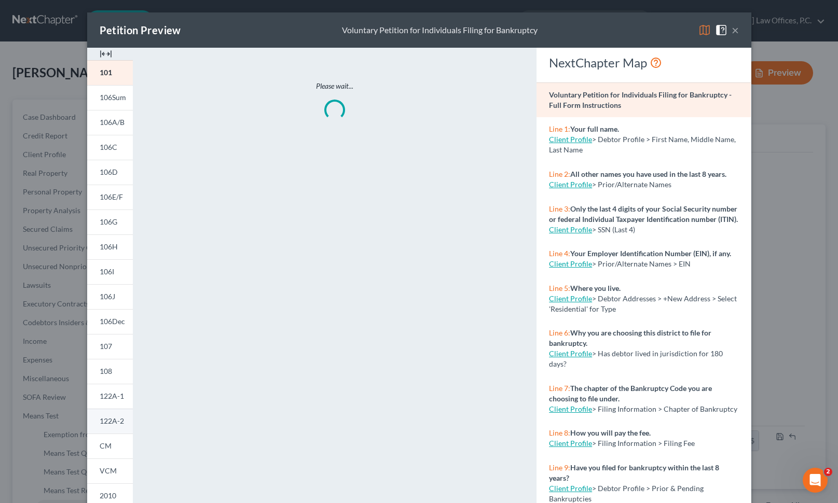
click at [109, 422] on span "122A-2" at bounding box center [112, 420] width 24 height 9
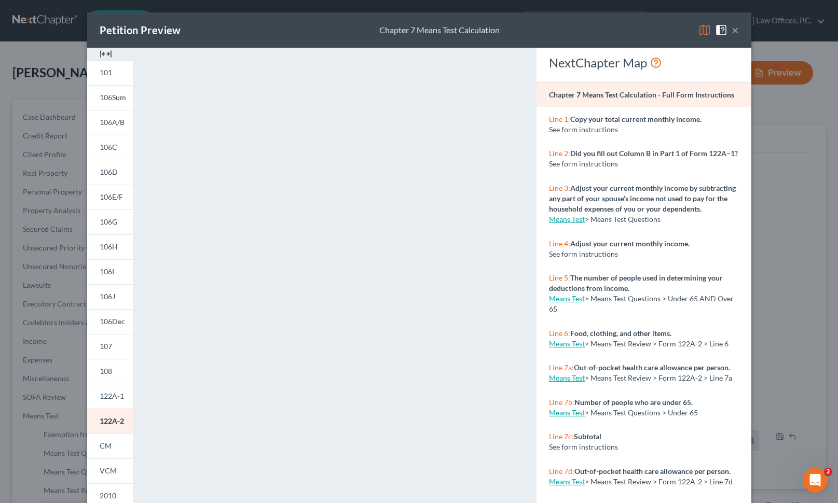
click at [735, 32] on button "×" at bounding box center [734, 30] width 7 height 12
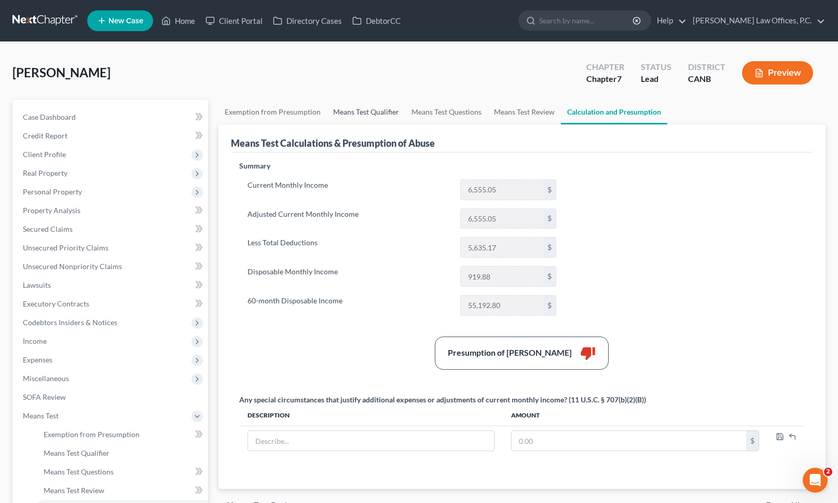
click at [371, 106] on link "Means Test Qualifier" at bounding box center [366, 112] width 78 height 25
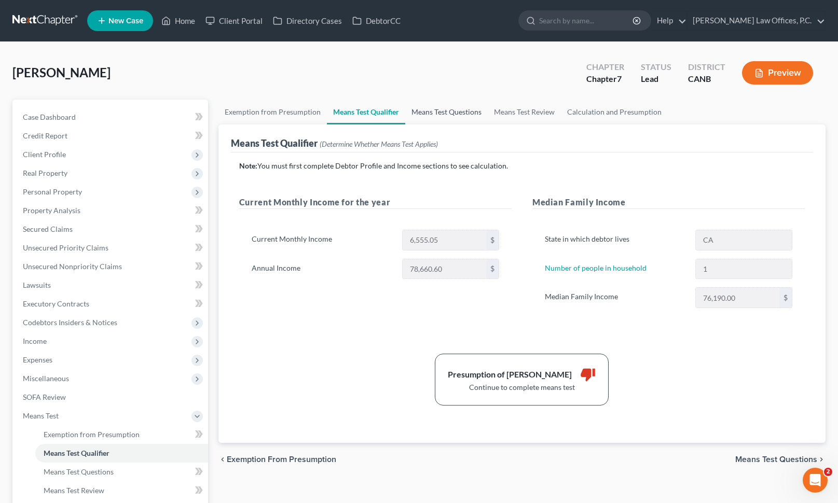
click at [453, 119] on link "Means Test Questions" at bounding box center [446, 112] width 82 height 25
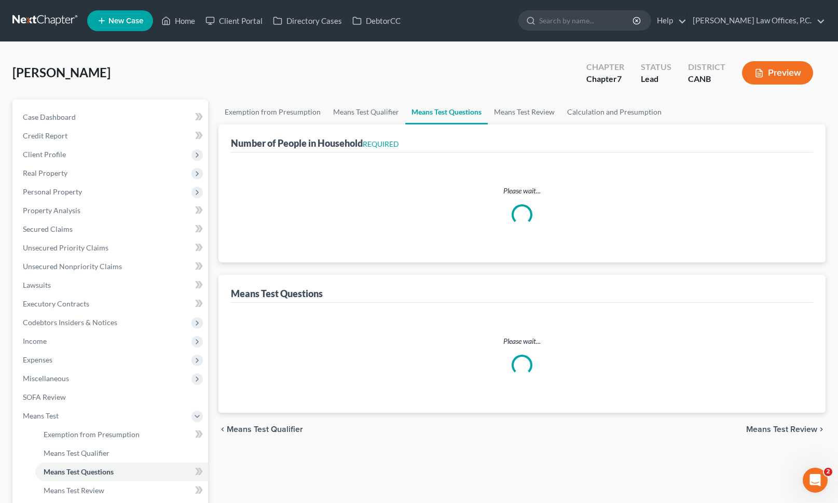
select select "1"
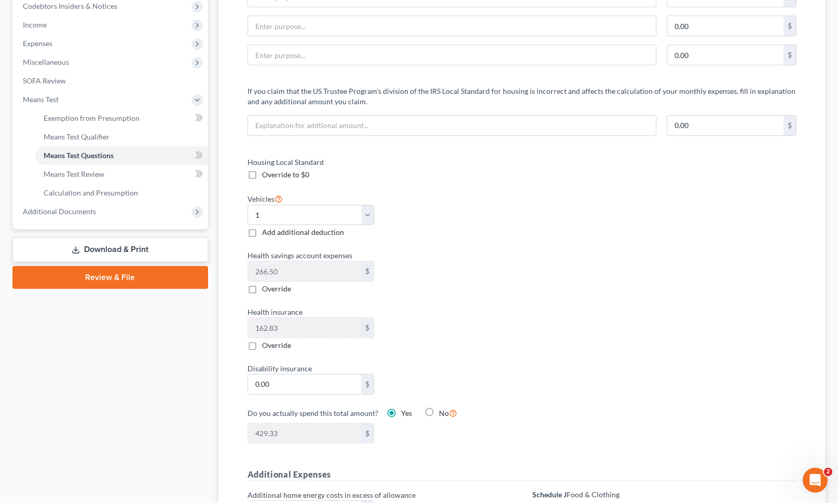
scroll to position [319, 0]
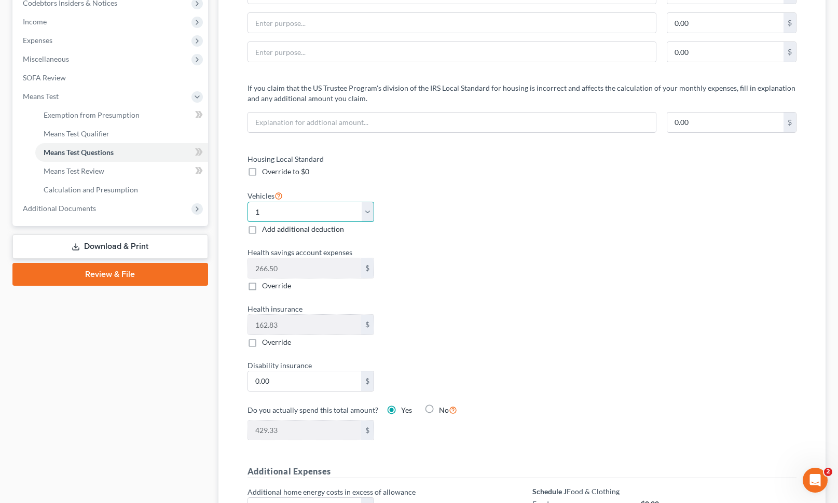
click at [364, 206] on select "Select 0 1 2 3 4 5" at bounding box center [310, 212] width 127 height 21
select select "0"
click at [457, 209] on div "Vehicles Select 0 1 2 3 4 5 Add additional deduction" at bounding box center [379, 212] width 274 height 46
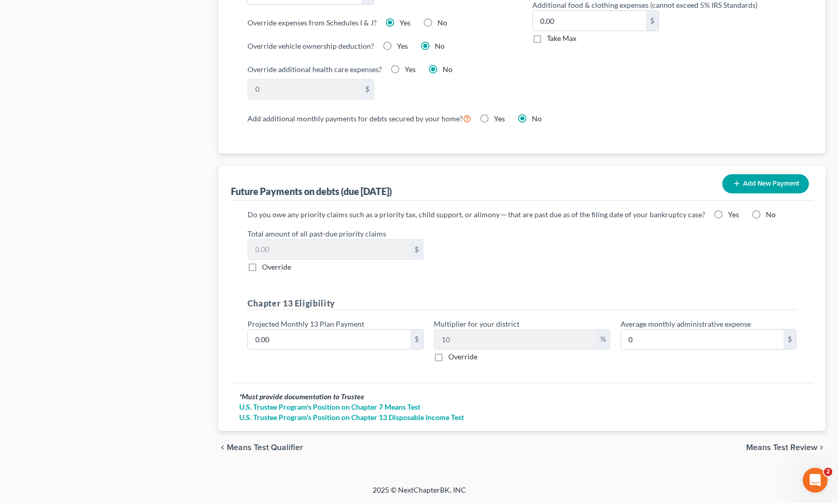
click at [757, 445] on span "Means Test Review" at bounding box center [781, 447] width 71 height 8
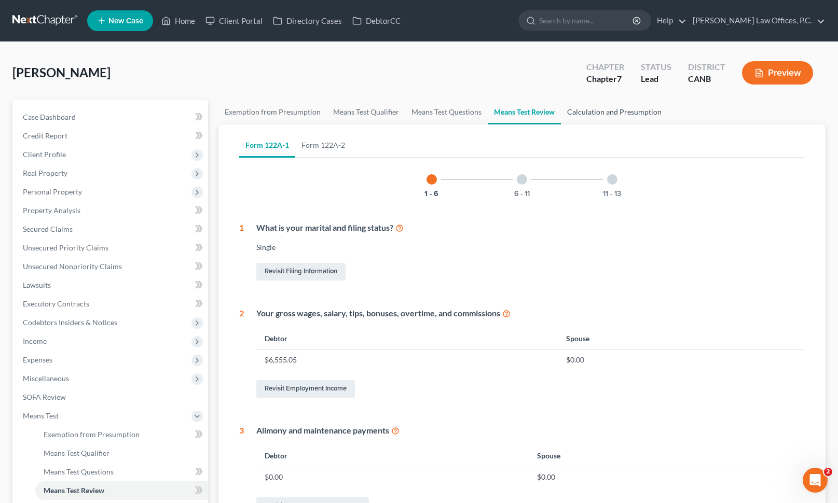
click at [651, 109] on link "Calculation and Presumption" at bounding box center [614, 112] width 107 height 25
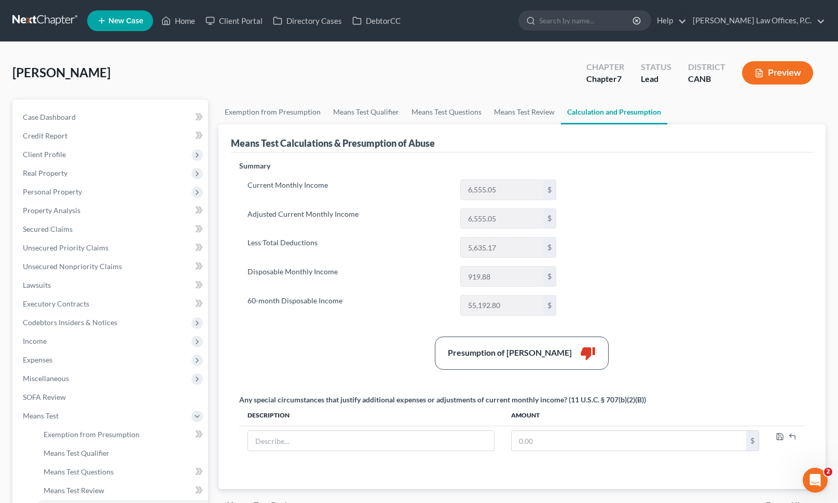
click at [766, 76] on button "Preview" at bounding box center [777, 72] width 71 height 23
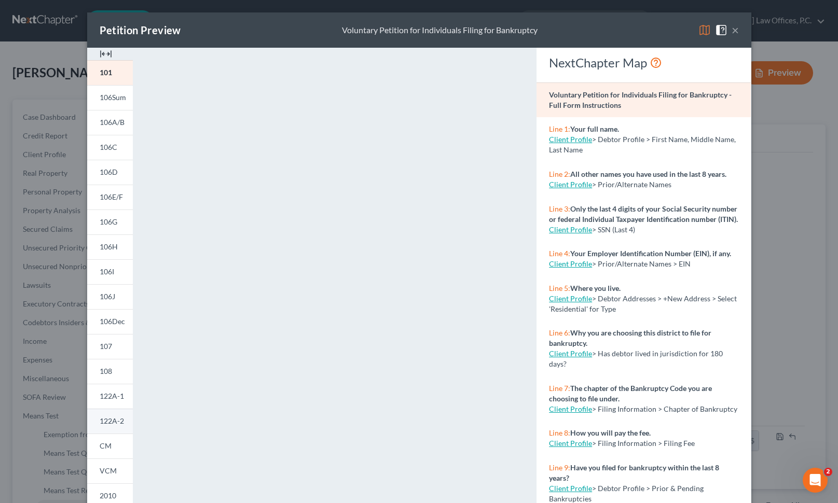
click at [112, 422] on span "122A-2" at bounding box center [112, 420] width 24 height 9
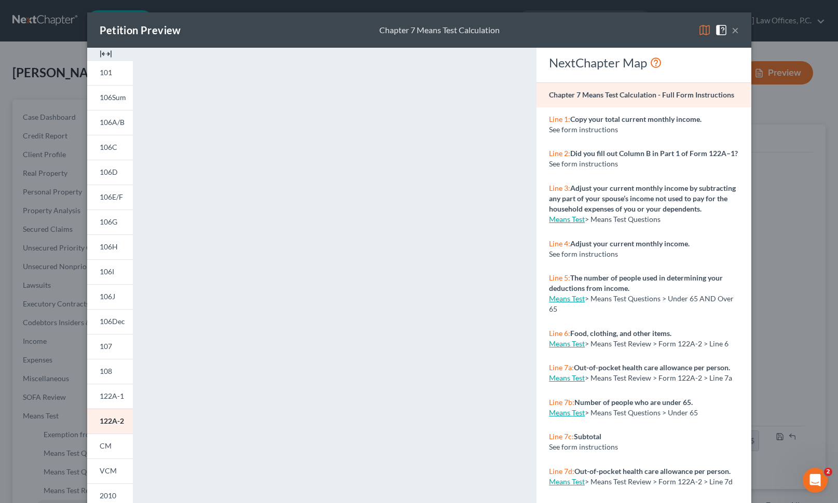
click at [733, 31] on button "×" at bounding box center [734, 30] width 7 height 12
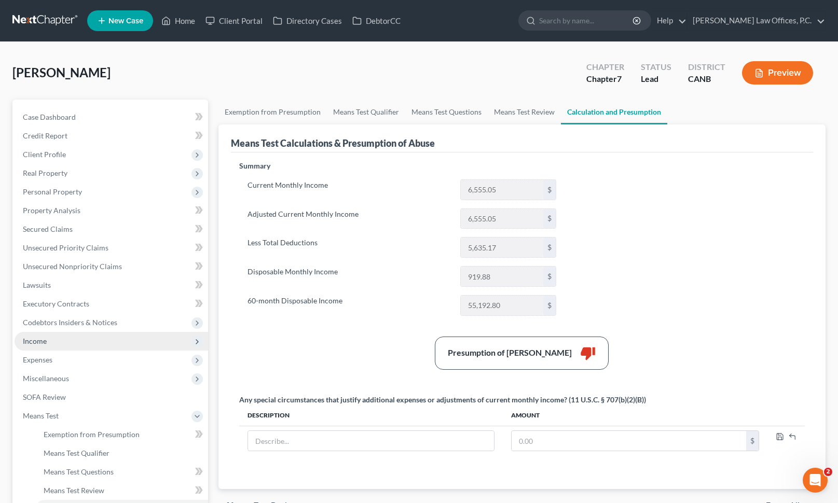
click at [110, 339] on span "Income" at bounding box center [111, 341] width 193 height 19
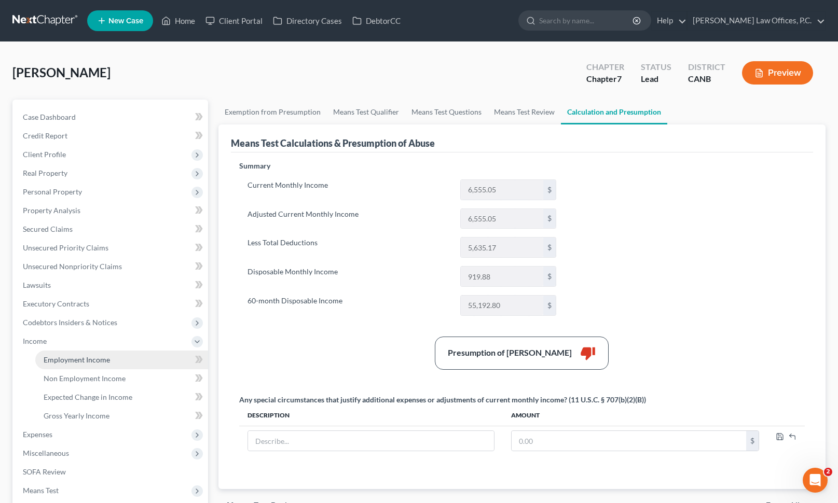
click at [103, 358] on span "Employment Income" at bounding box center [77, 359] width 66 height 9
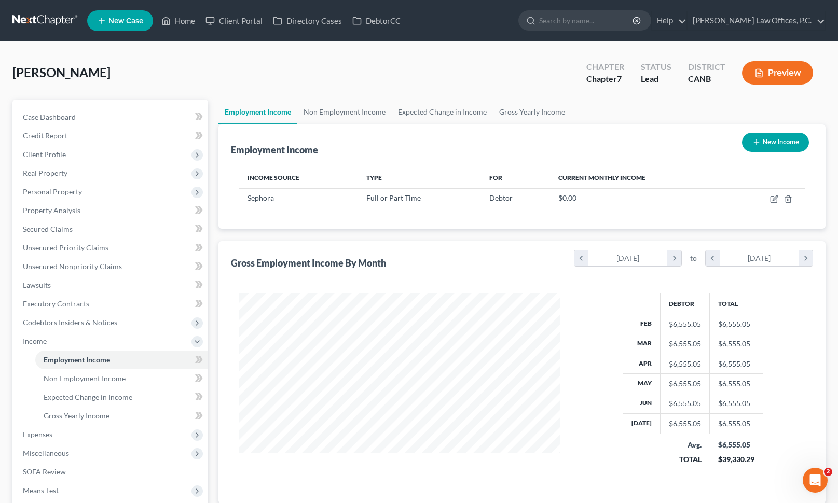
scroll to position [186, 342]
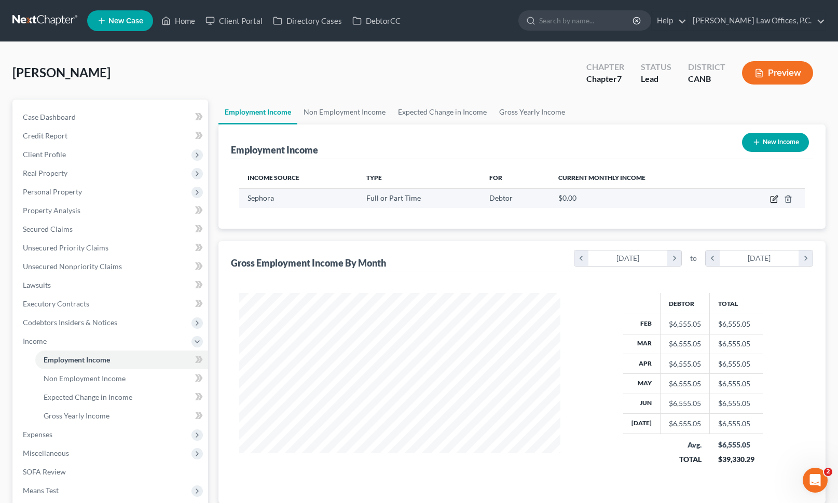
click at [775, 202] on icon "button" at bounding box center [773, 200] width 6 height 6
select select "0"
select select "4"
select select "2"
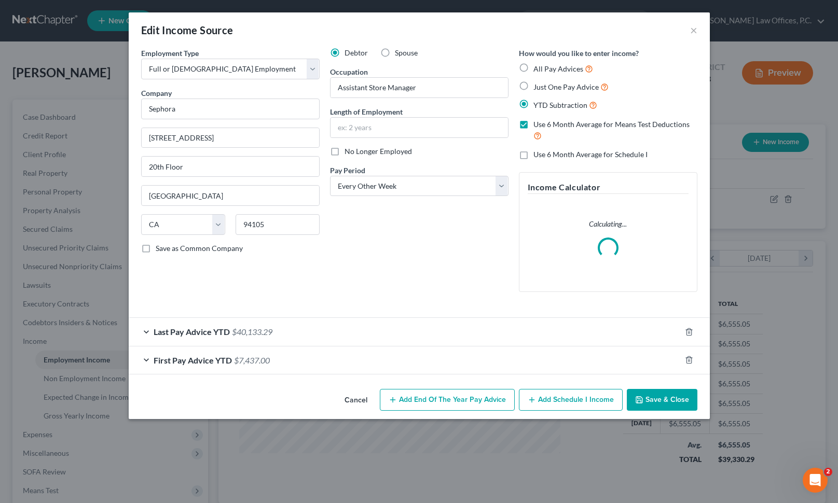
click at [291, 335] on div "Last Pay Advice YTD $40,133.29" at bounding box center [405, 331] width 552 height 27
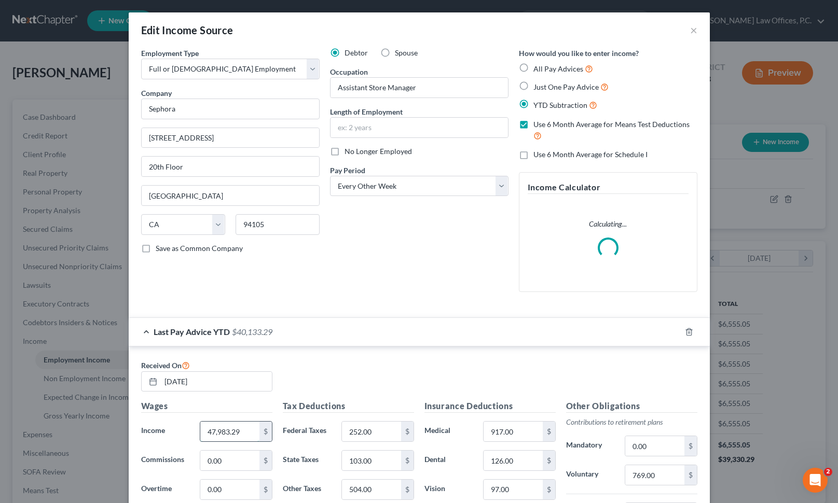
click at [214, 432] on input "47,983.29" at bounding box center [229, 432] width 59 height 20
click at [214, 431] on input "47,983.29" at bounding box center [229, 432] width 59 height 20
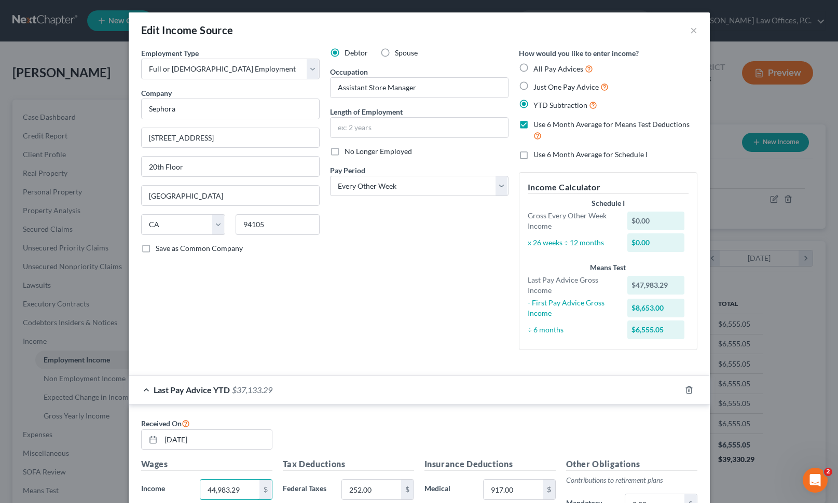
type input "44,983.29"
click at [325, 317] on div "Debtor Spouse Occupation Assistant Store Manager Length of Employment No Longer…" at bounding box center [419, 203] width 189 height 311
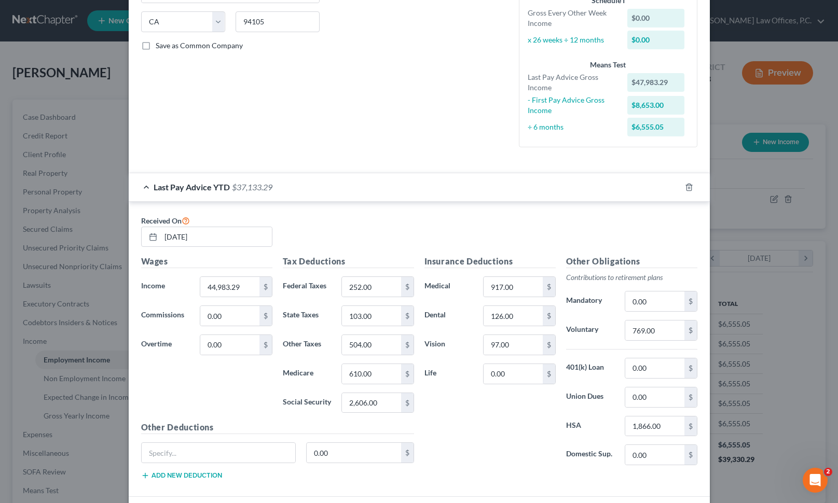
scroll to position [282, 0]
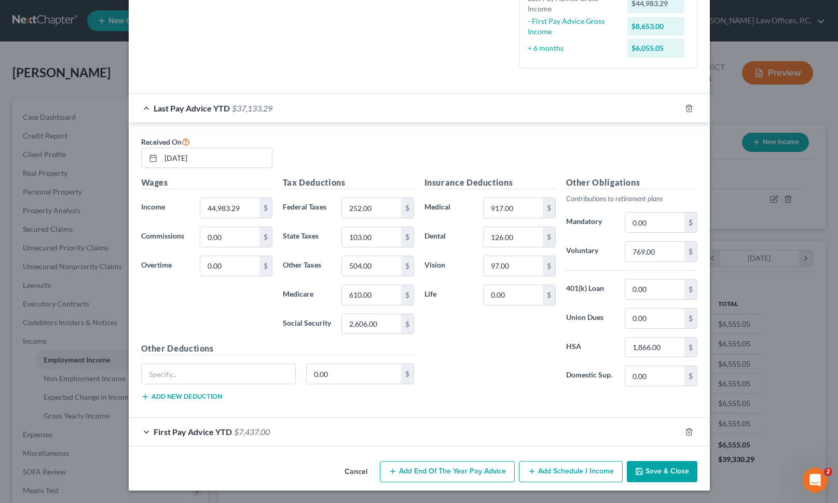
click at [348, 418] on div "First Pay Advice YTD $7,437.00" at bounding box center [405, 431] width 552 height 27
